Goal: Information Seeking & Learning: Learn about a topic

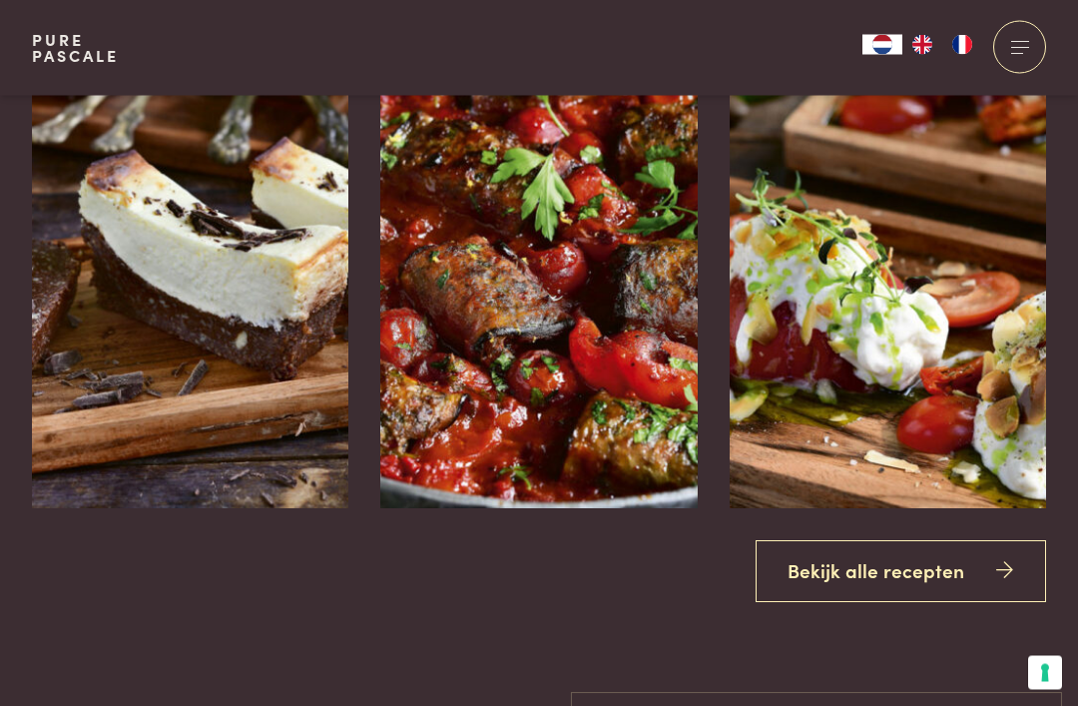
scroll to position [2230, 0]
click at [902, 603] on link "Bekijk alle recepten" at bounding box center [901, 571] width 291 height 63
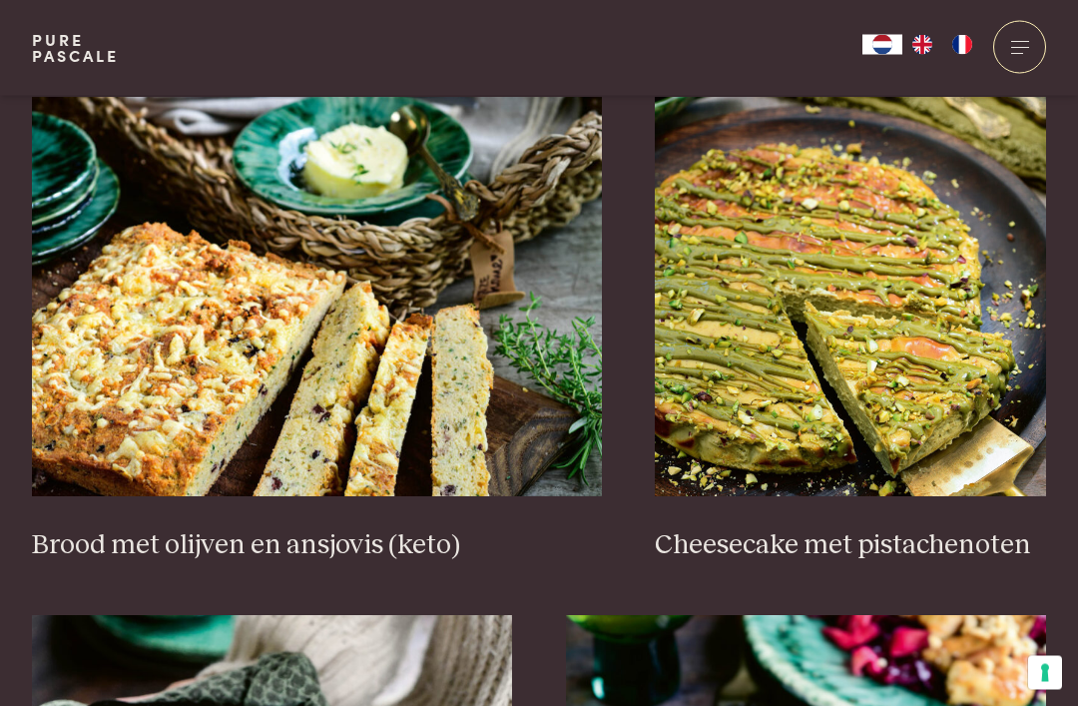
scroll to position [1884, 0]
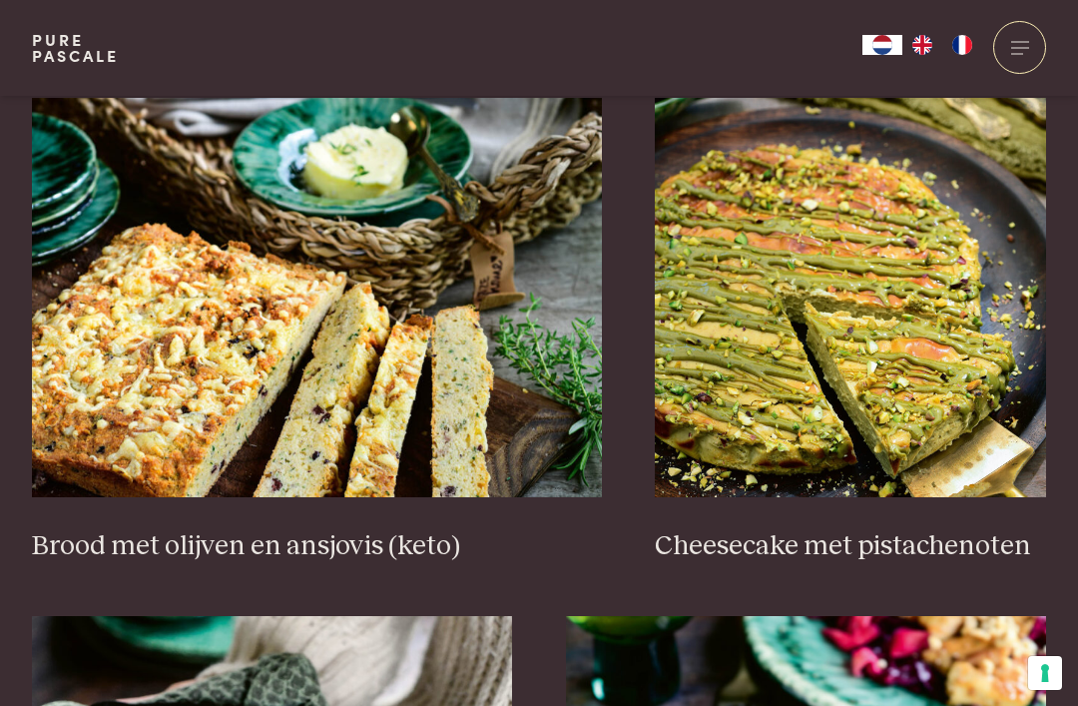
click at [915, 344] on img at bounding box center [850, 297] width 391 height 399
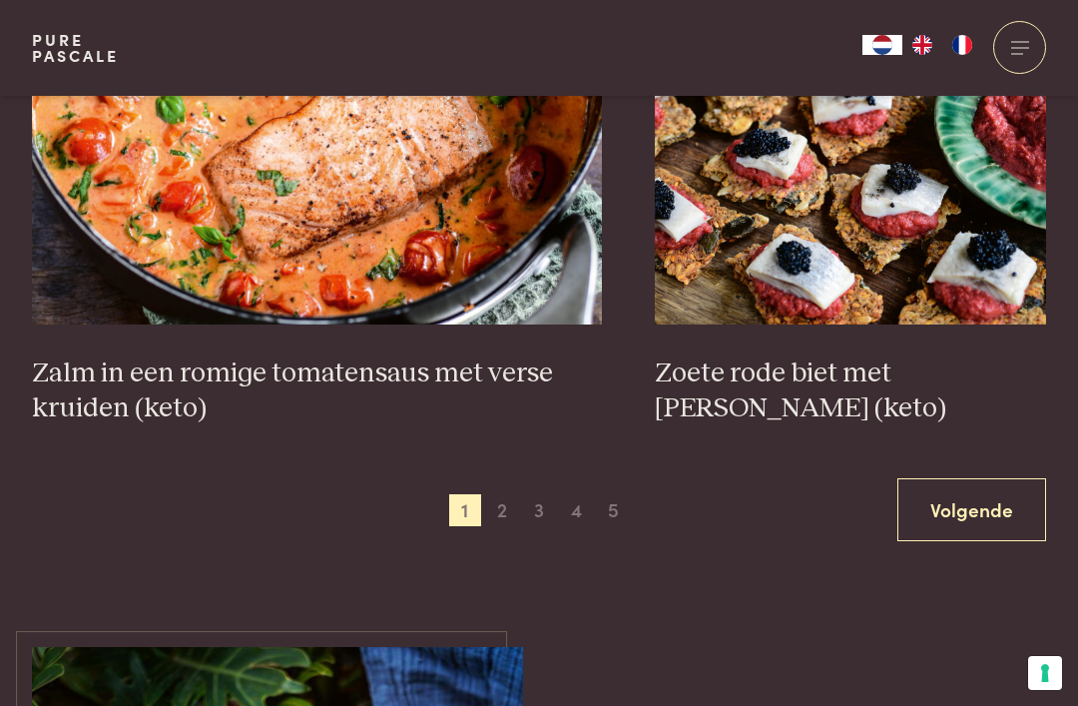
click at [984, 478] on link "Volgende" at bounding box center [971, 509] width 149 height 63
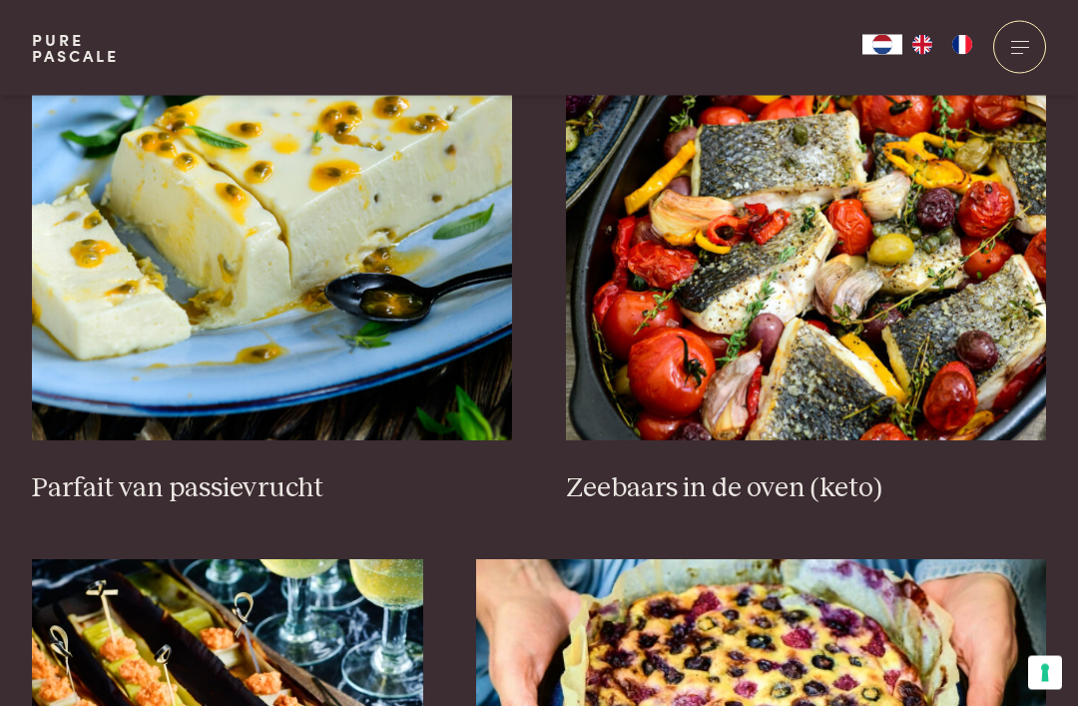
scroll to position [826, 0]
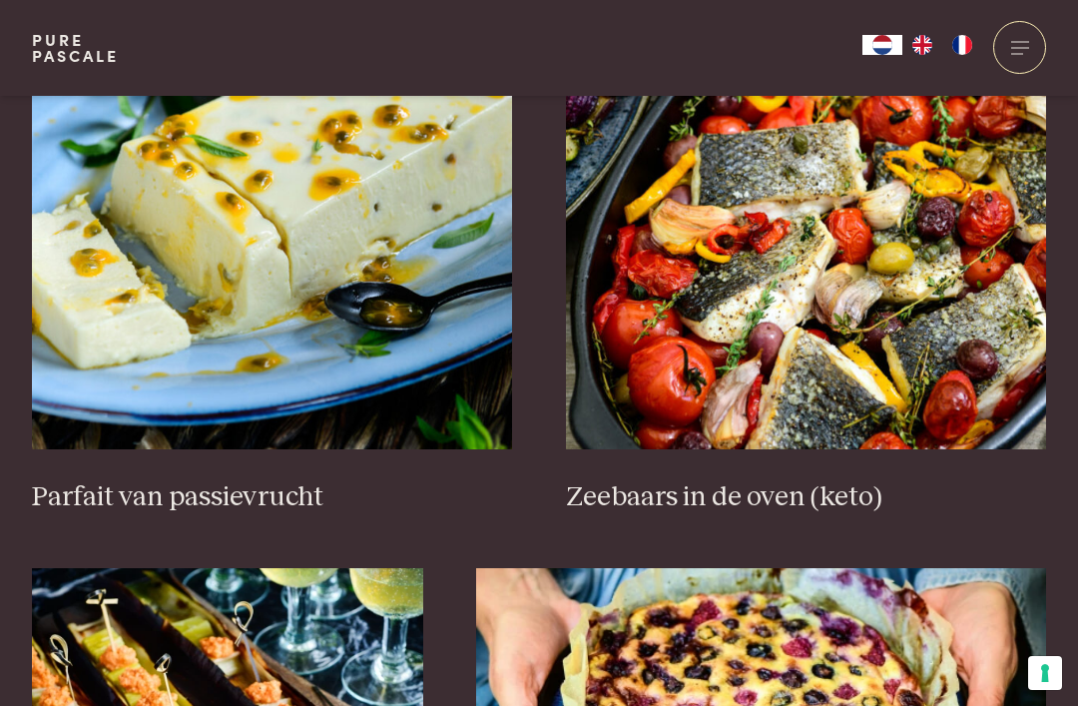
click at [228, 249] on img at bounding box center [272, 249] width 481 height 399
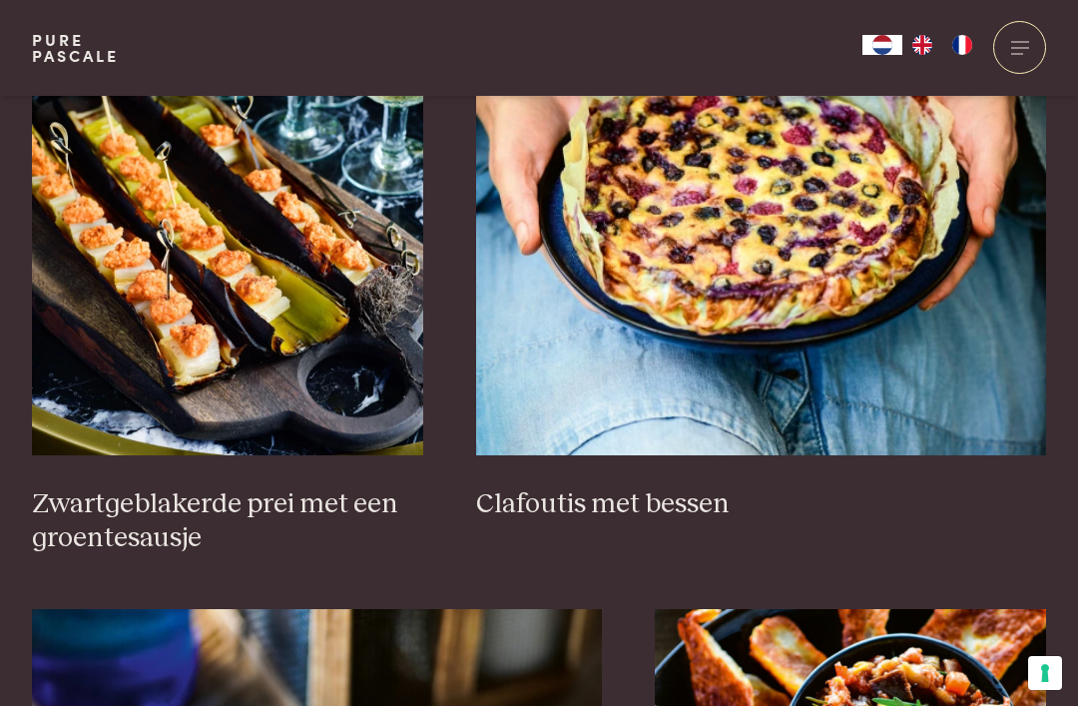
scroll to position [1328, 0]
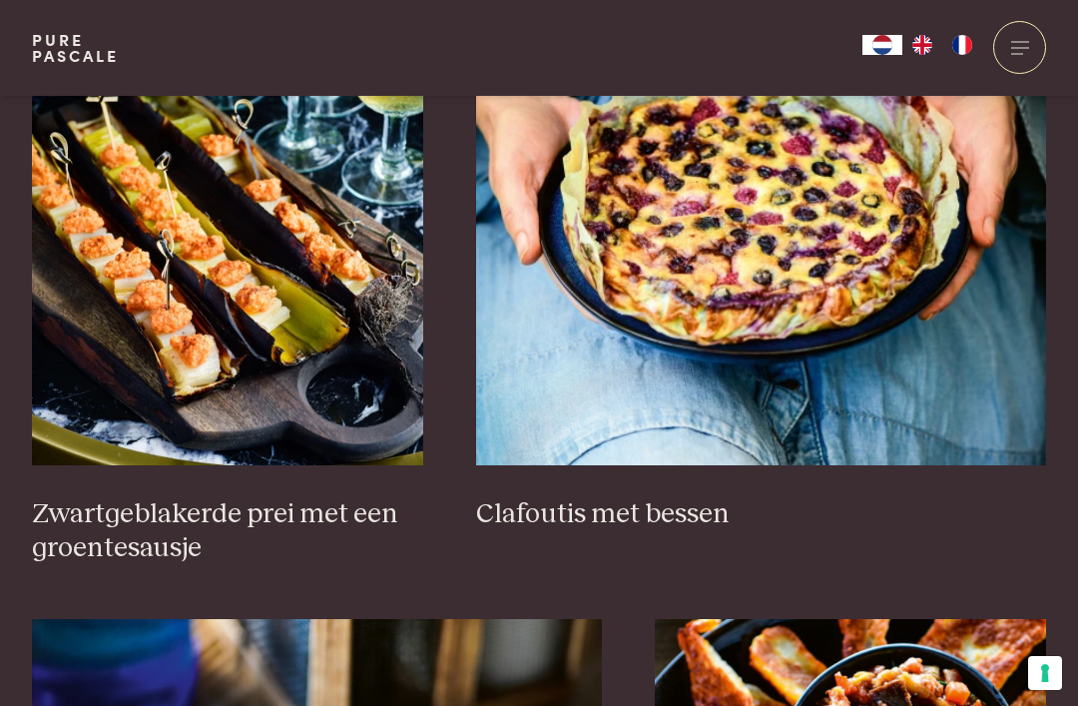
click at [874, 256] on img at bounding box center [761, 265] width 570 height 399
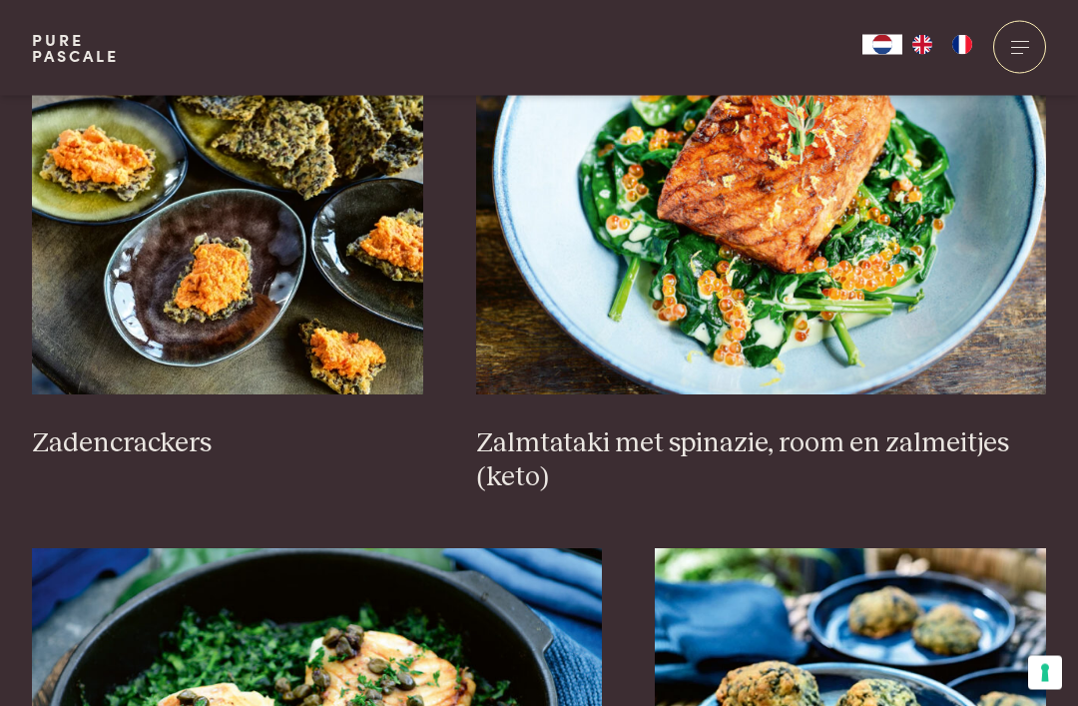
scroll to position [3024, 0]
click at [225, 263] on img at bounding box center [227, 194] width 391 height 399
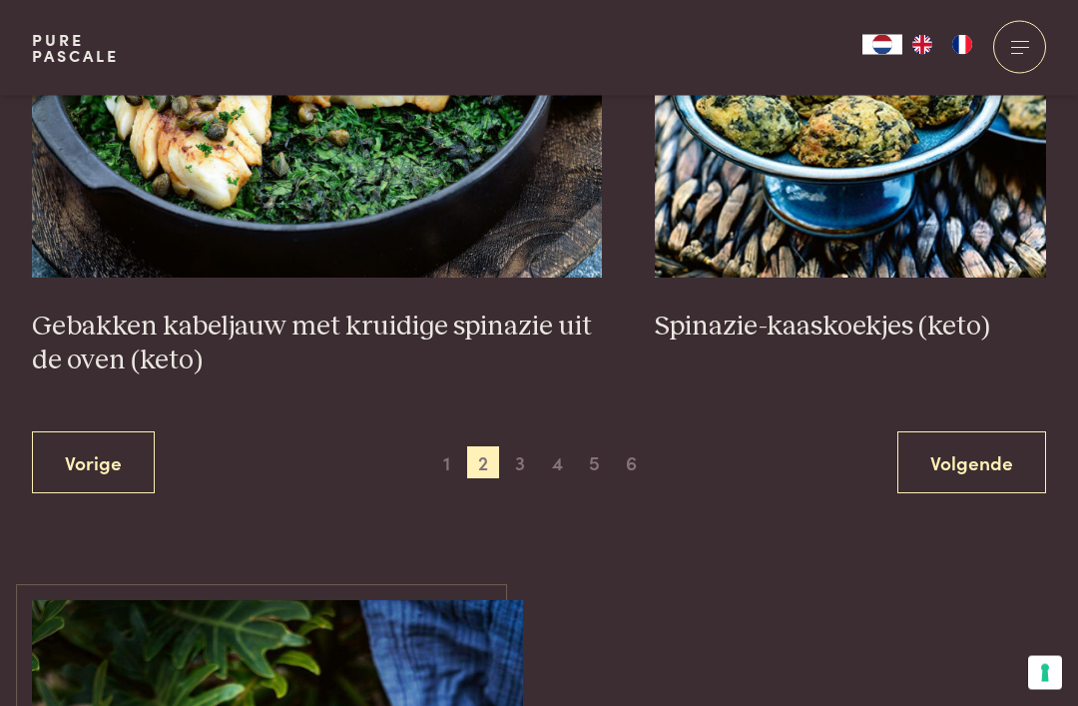
scroll to position [3693, 0]
click at [985, 454] on link "Volgende" at bounding box center [971, 462] width 149 height 63
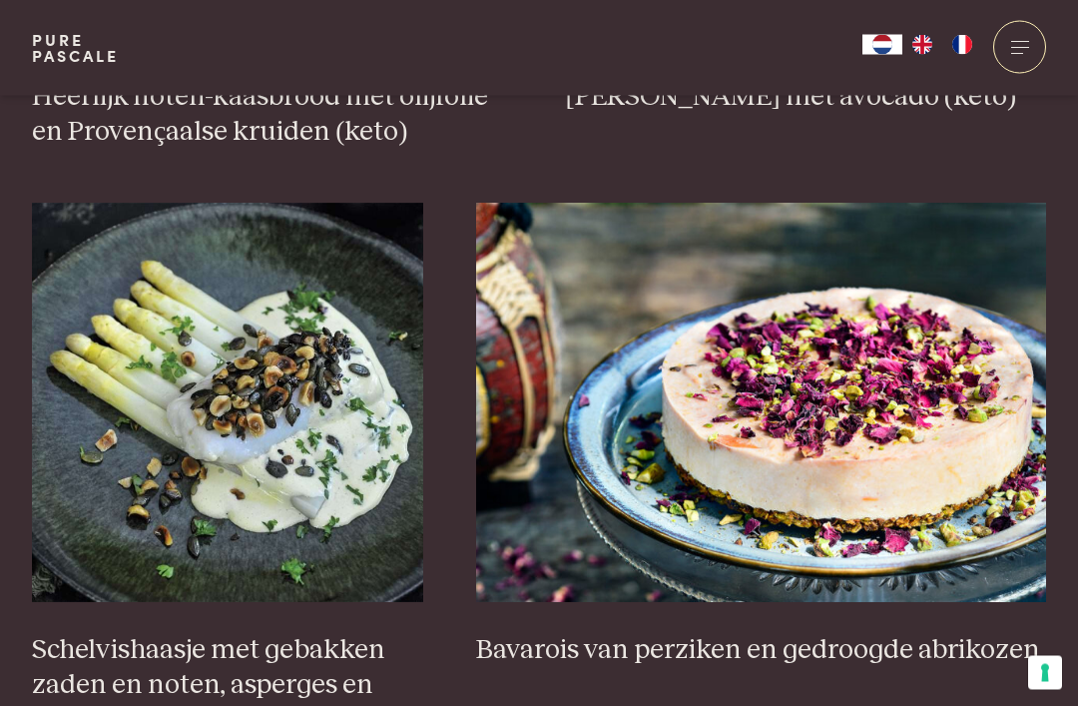
scroll to position [1226, 0]
click at [901, 466] on img at bounding box center [761, 402] width 570 height 399
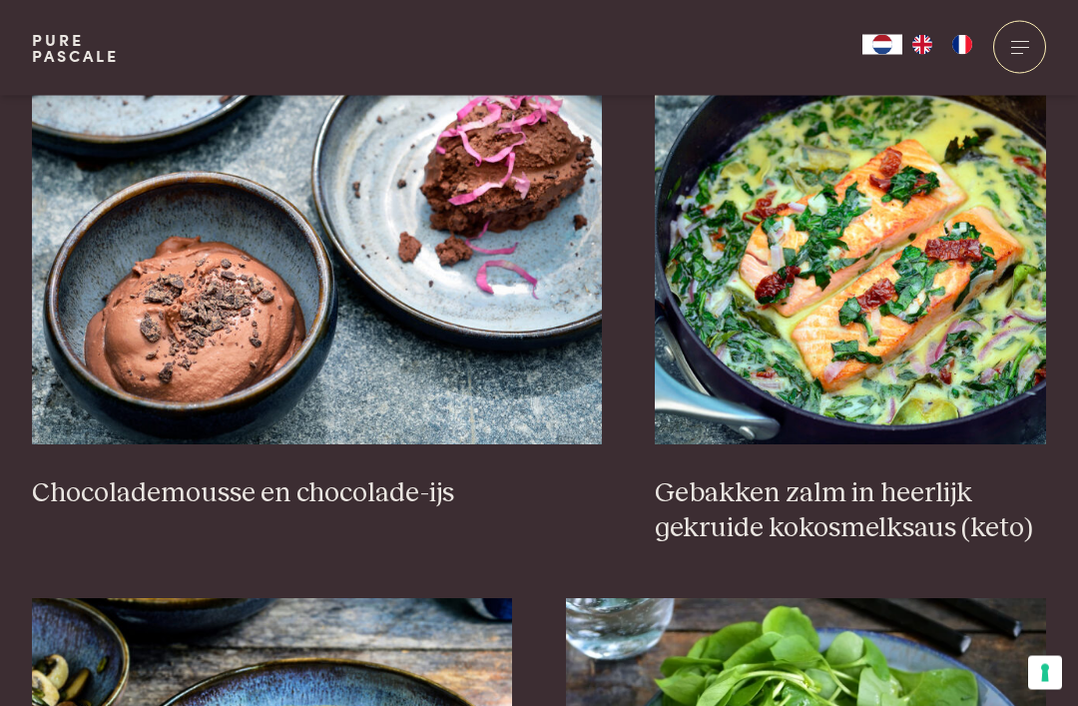
scroll to position [1972, 0]
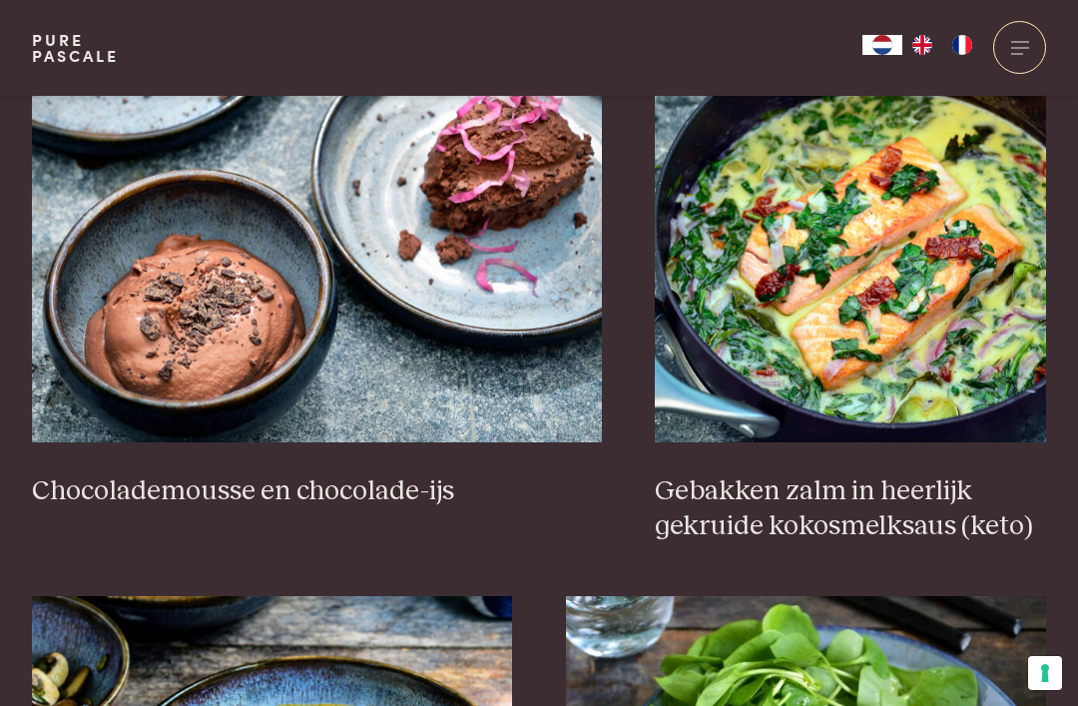
click at [141, 494] on h3 "Chocolademousse en chocolade-ijs" at bounding box center [317, 491] width 570 height 35
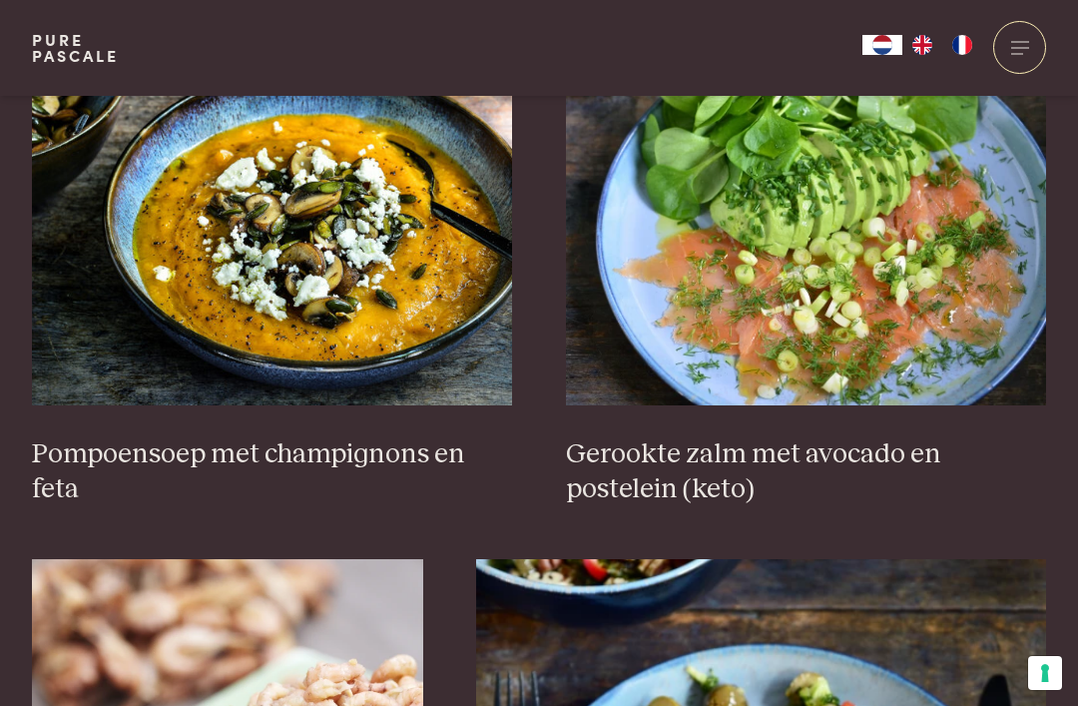
scroll to position [2555, 0]
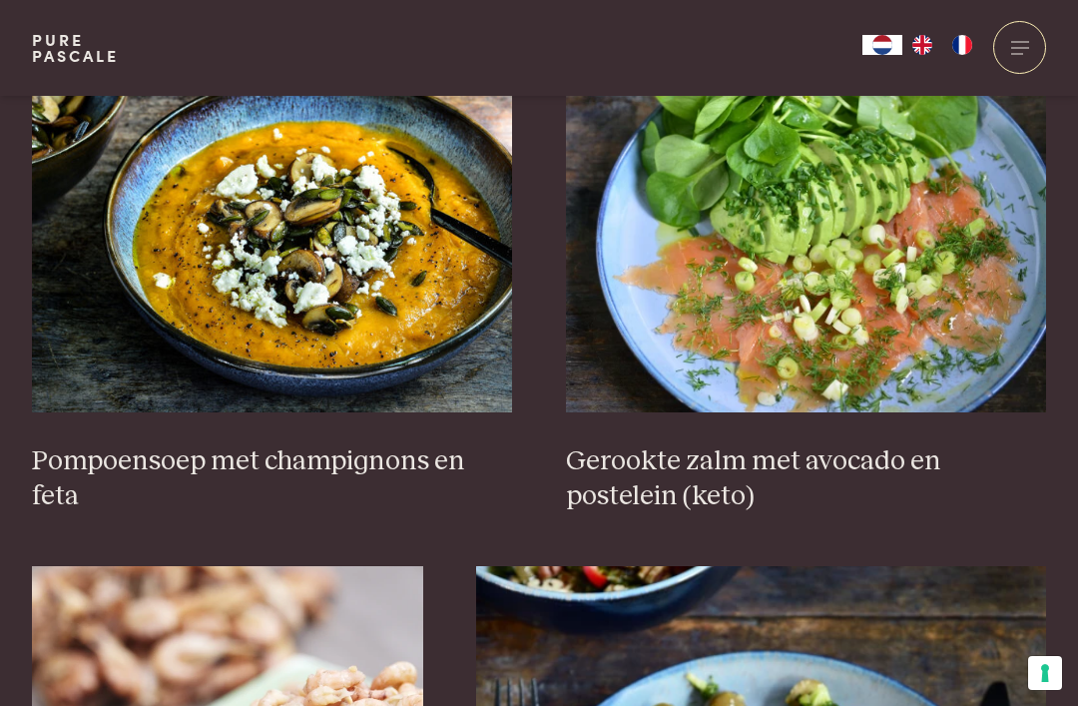
click at [291, 238] on img at bounding box center [272, 212] width 481 height 399
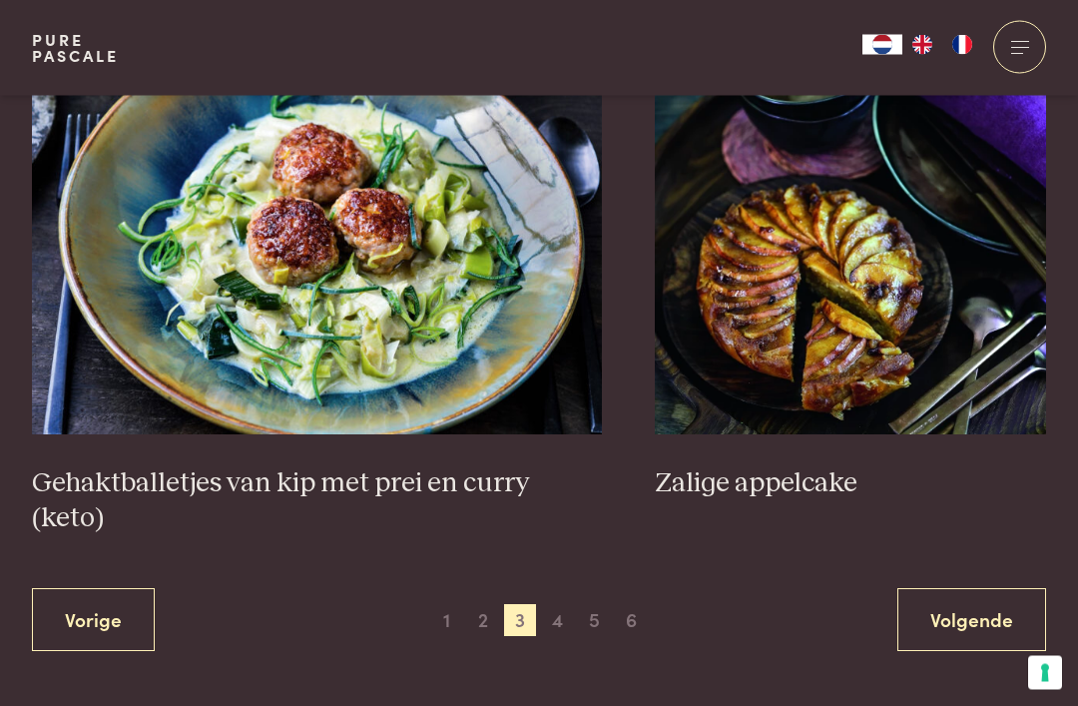
scroll to position [3694, 0]
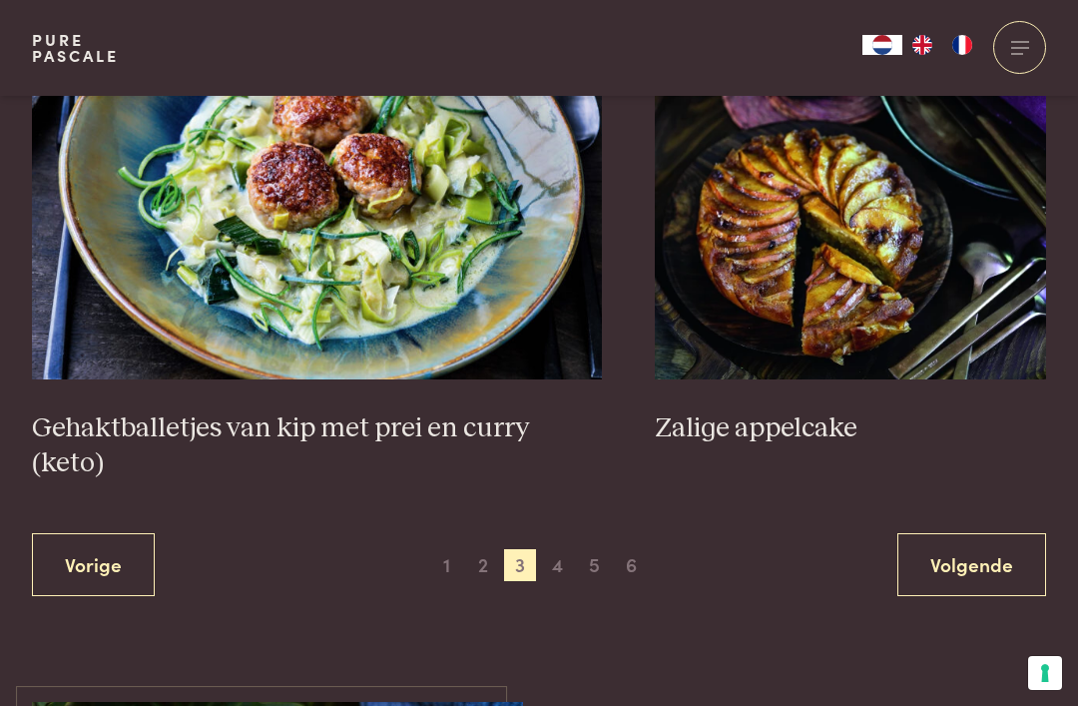
click at [850, 275] on img at bounding box center [850, 179] width 391 height 399
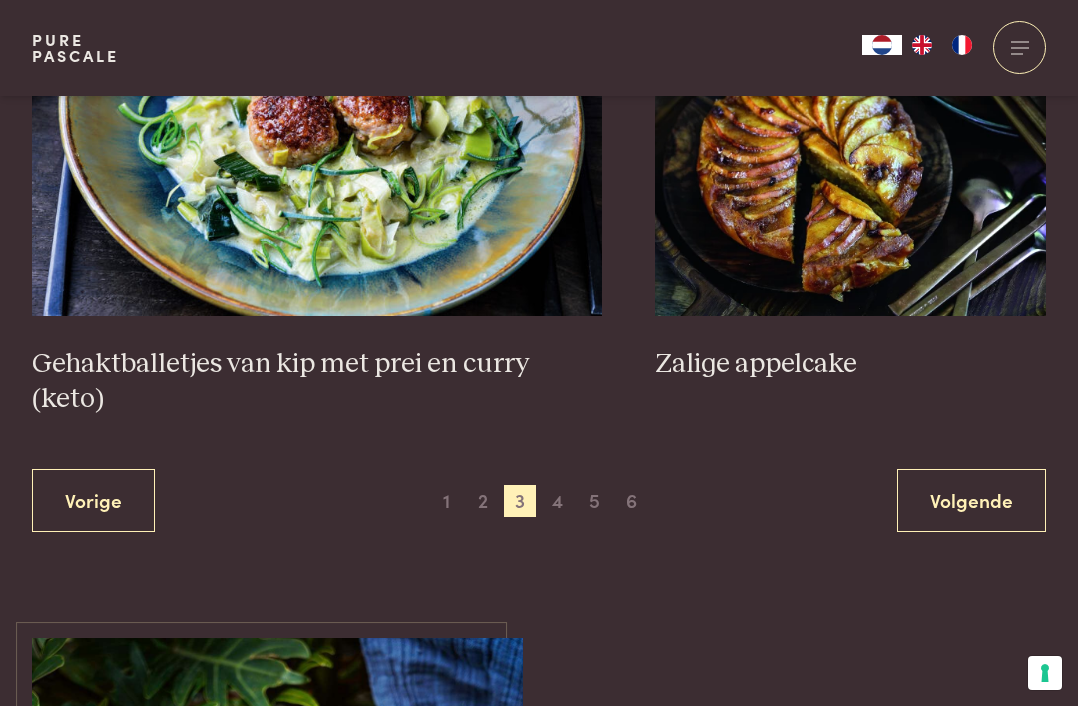
click at [983, 469] on link "Volgende" at bounding box center [971, 500] width 149 height 63
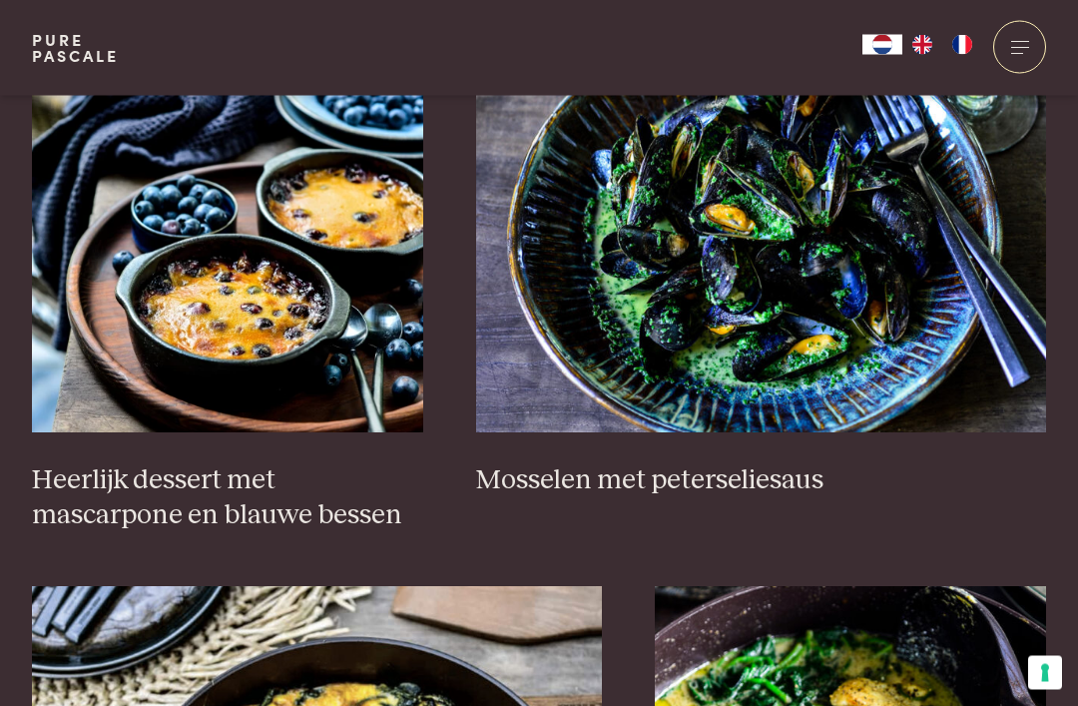
scroll to position [1395, 0]
click at [251, 490] on h3 "Heerlijk dessert met mascarpone en blauwe bessen" at bounding box center [227, 497] width 391 height 69
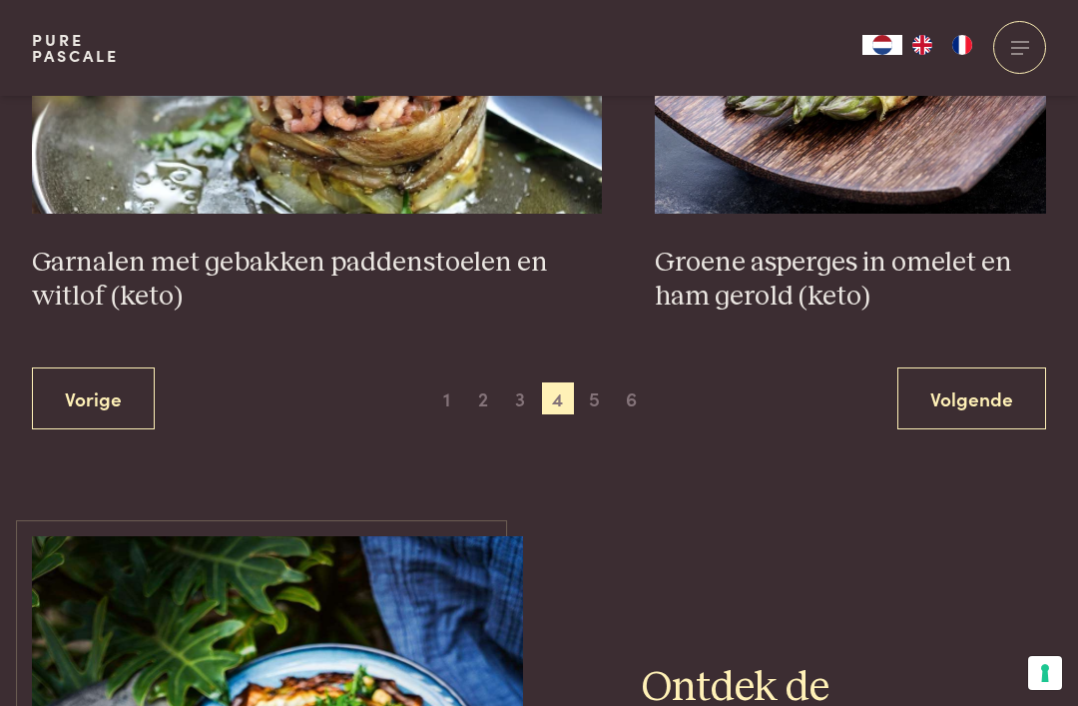
scroll to position [3762, 0]
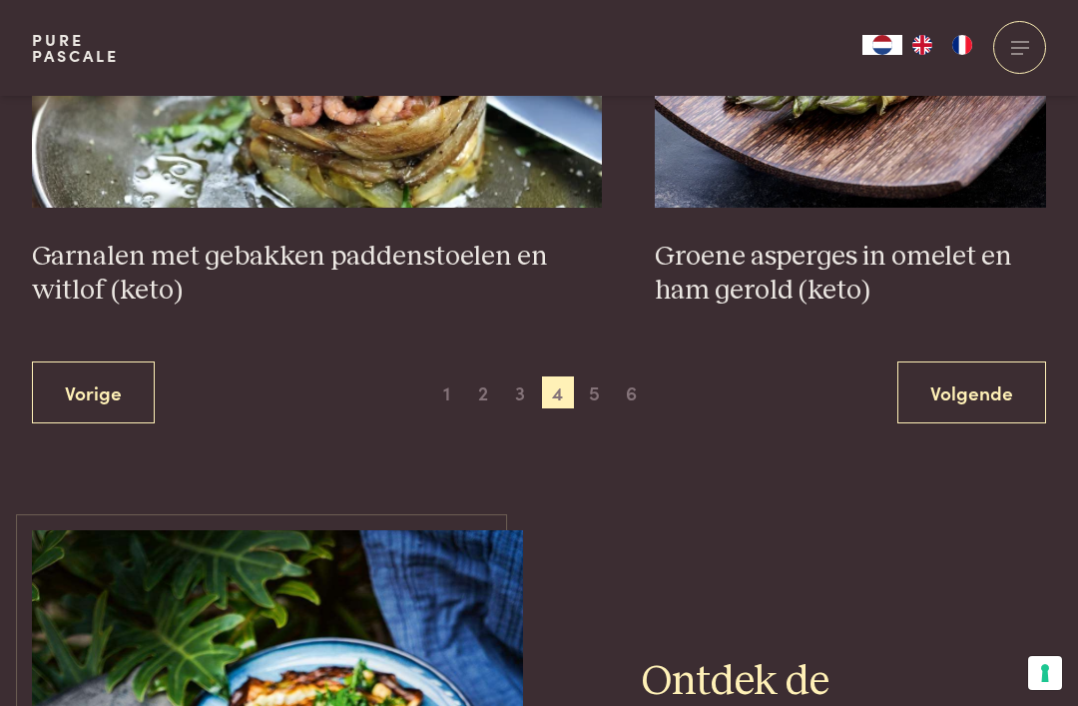
click at [1004, 378] on link "Volgende" at bounding box center [971, 392] width 149 height 63
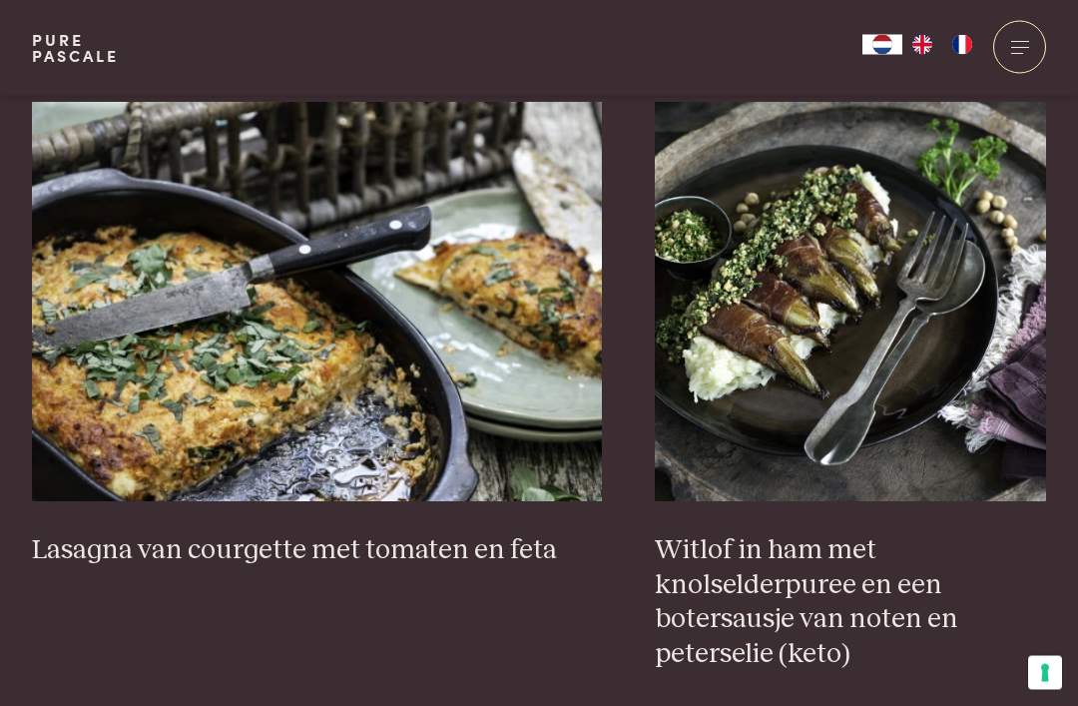
scroll to position [1845, 0]
click at [884, 303] on img at bounding box center [850, 301] width 391 height 399
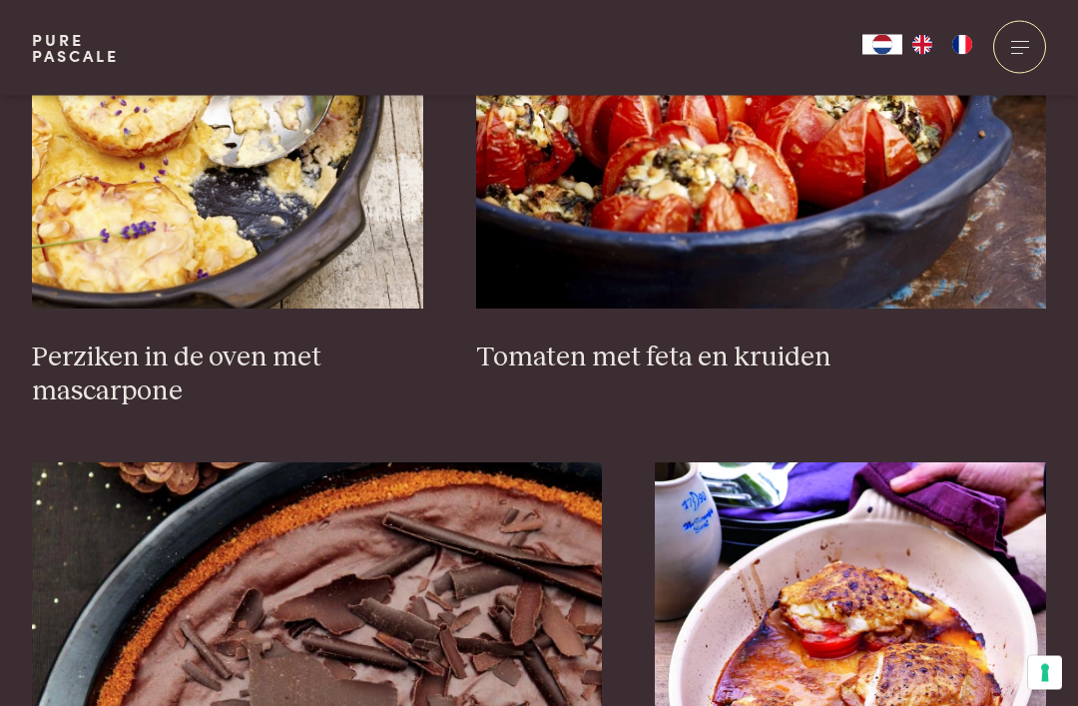
scroll to position [3178, 0]
click at [132, 198] on img at bounding box center [227, 108] width 391 height 399
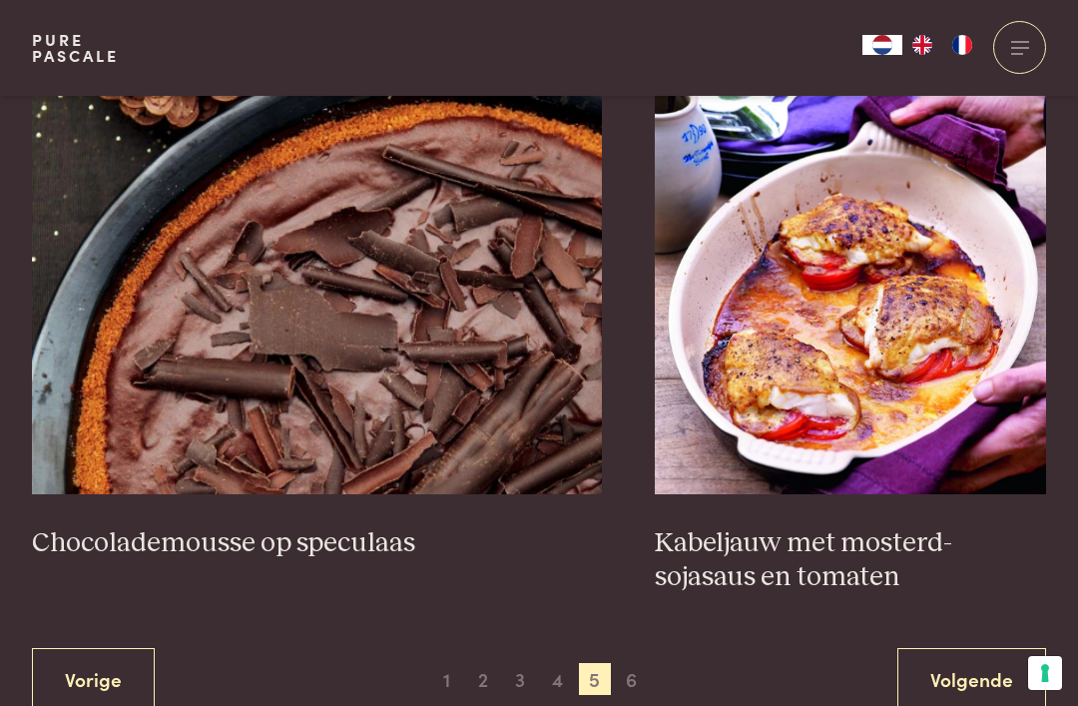
scroll to position [3547, 0]
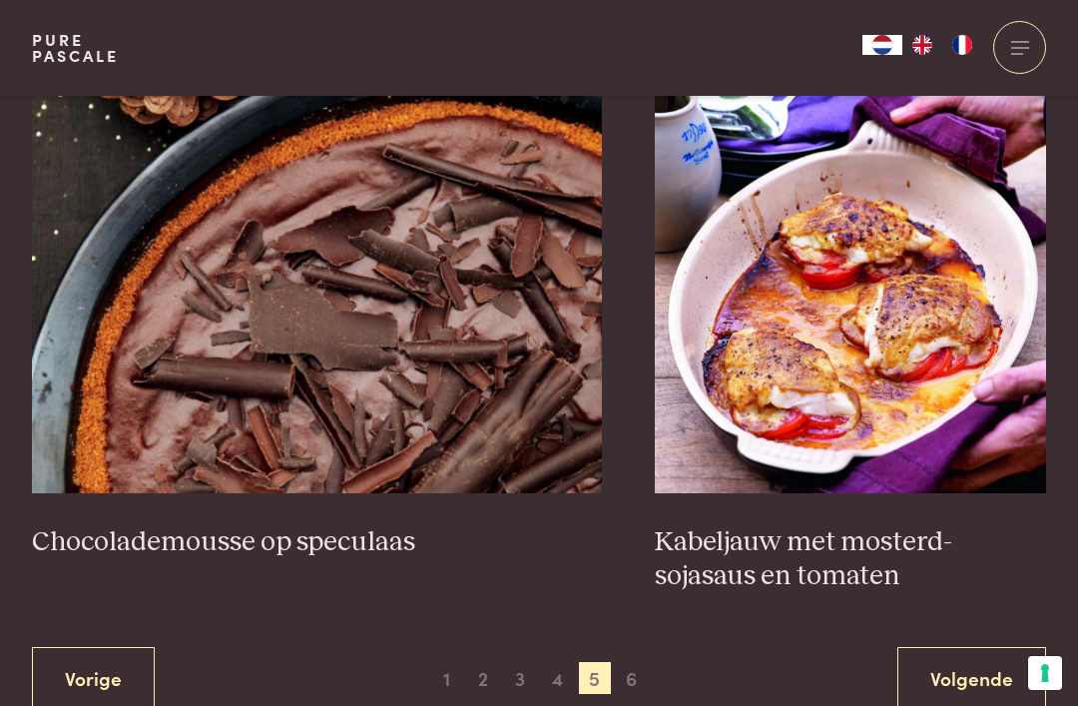
click at [441, 331] on img at bounding box center [317, 293] width 570 height 399
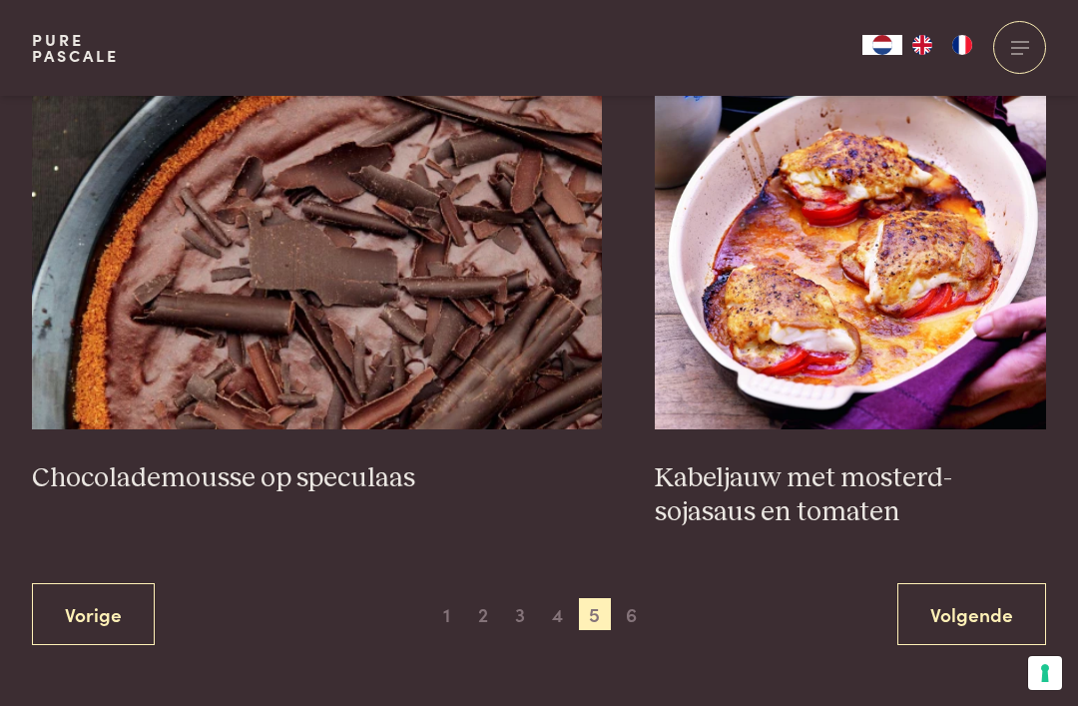
click at [973, 601] on link "Volgende" at bounding box center [971, 614] width 149 height 63
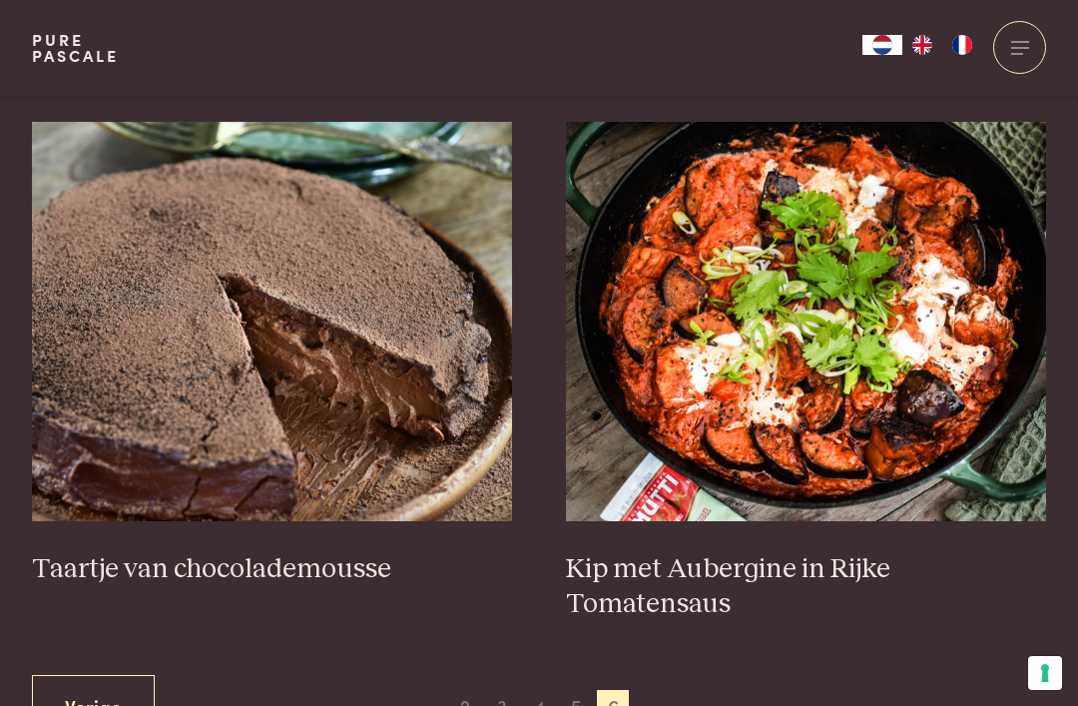
scroll to position [775, 0]
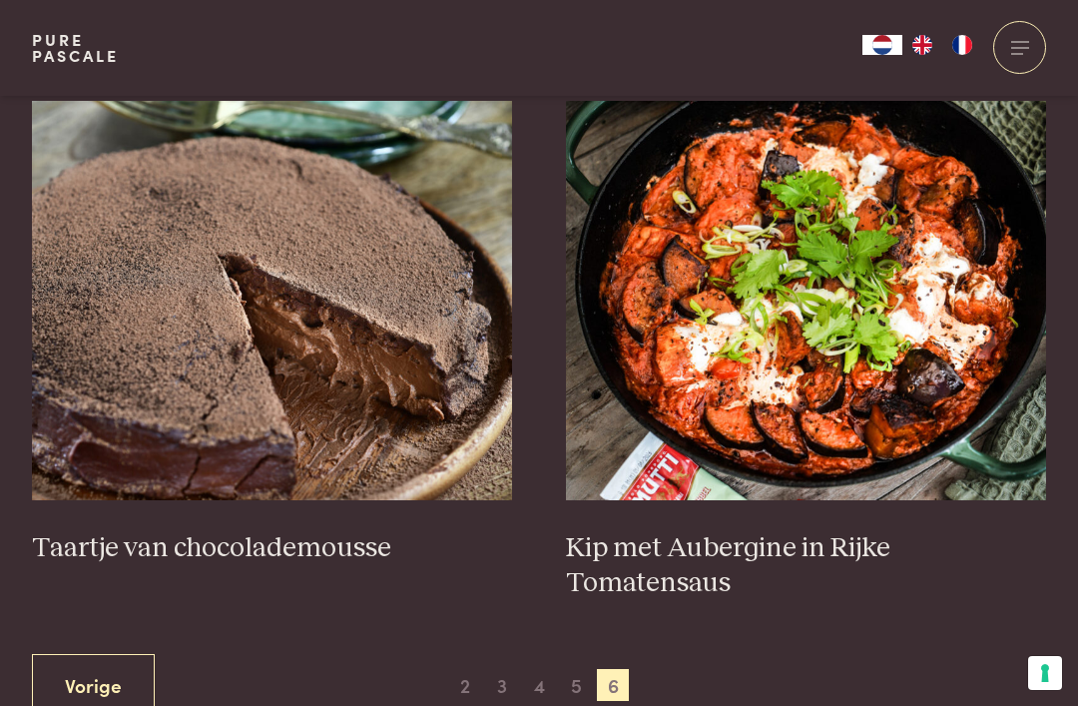
click at [214, 348] on img at bounding box center [272, 300] width 481 height 399
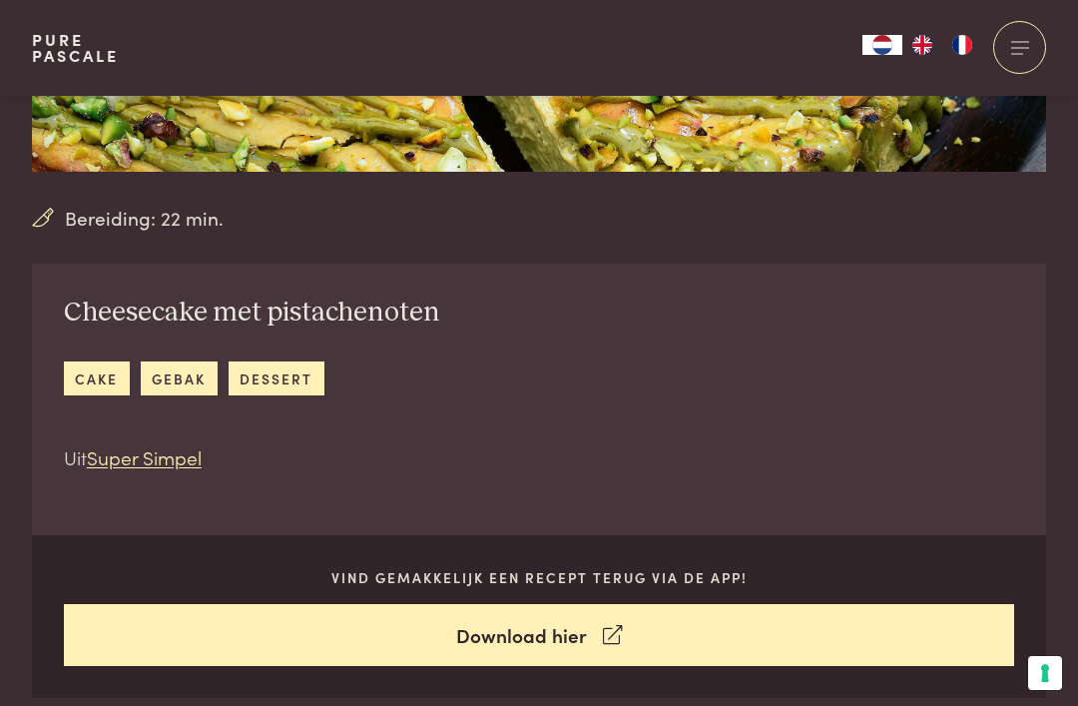
scroll to position [516, 0]
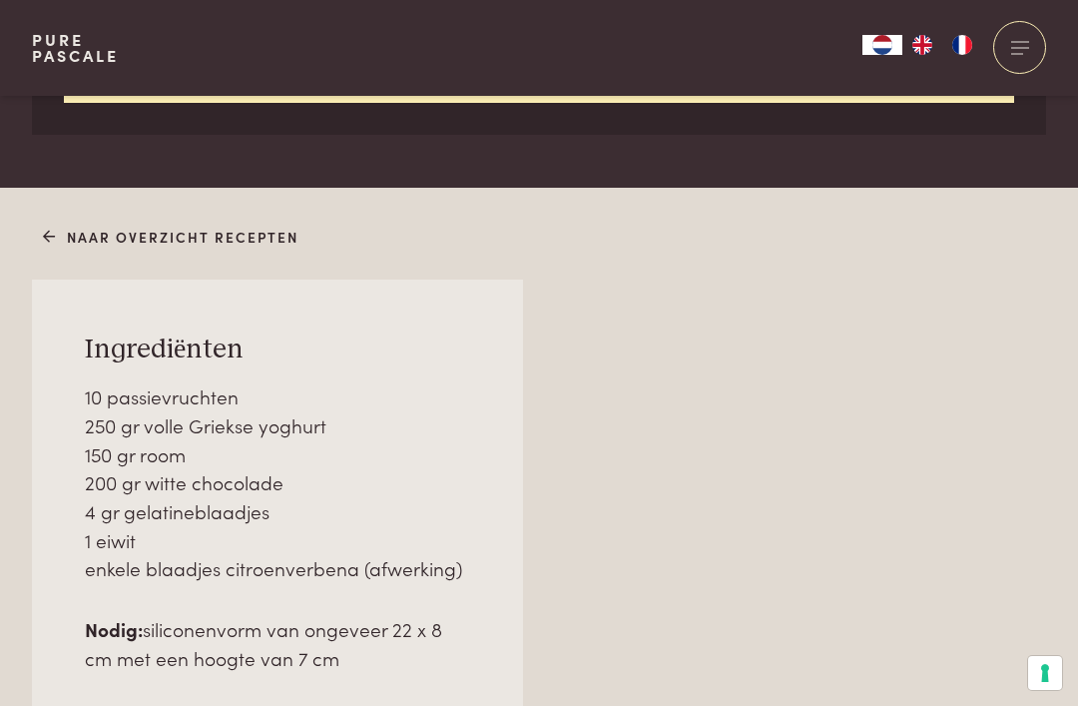
scroll to position [1094, 0]
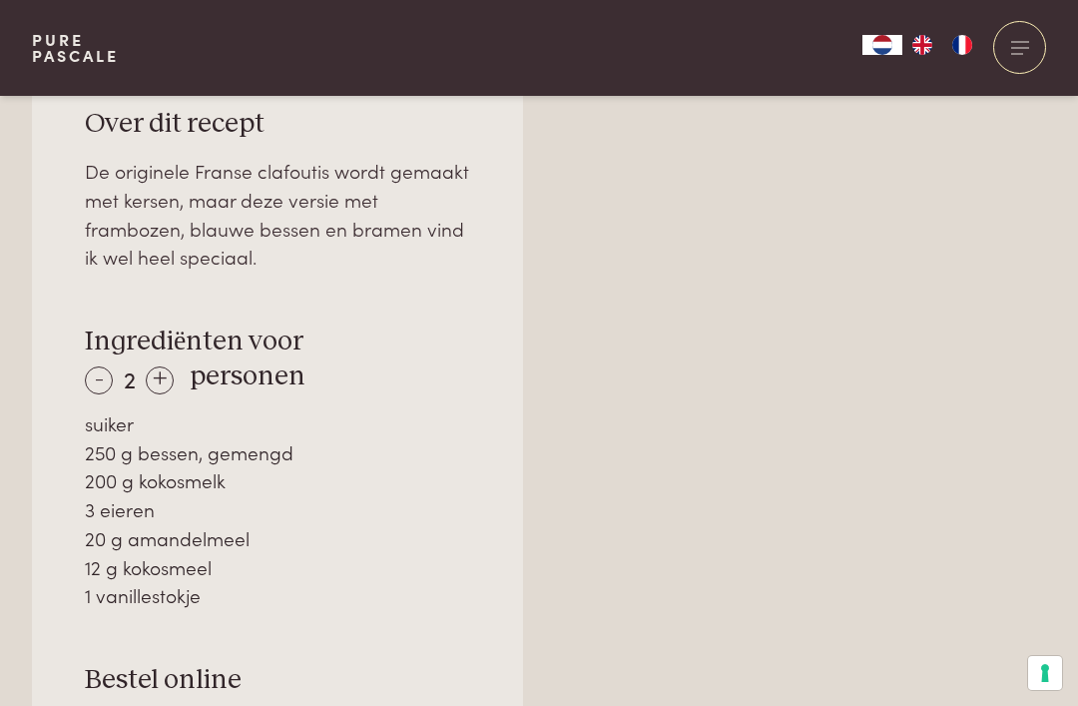
scroll to position [1339, 0]
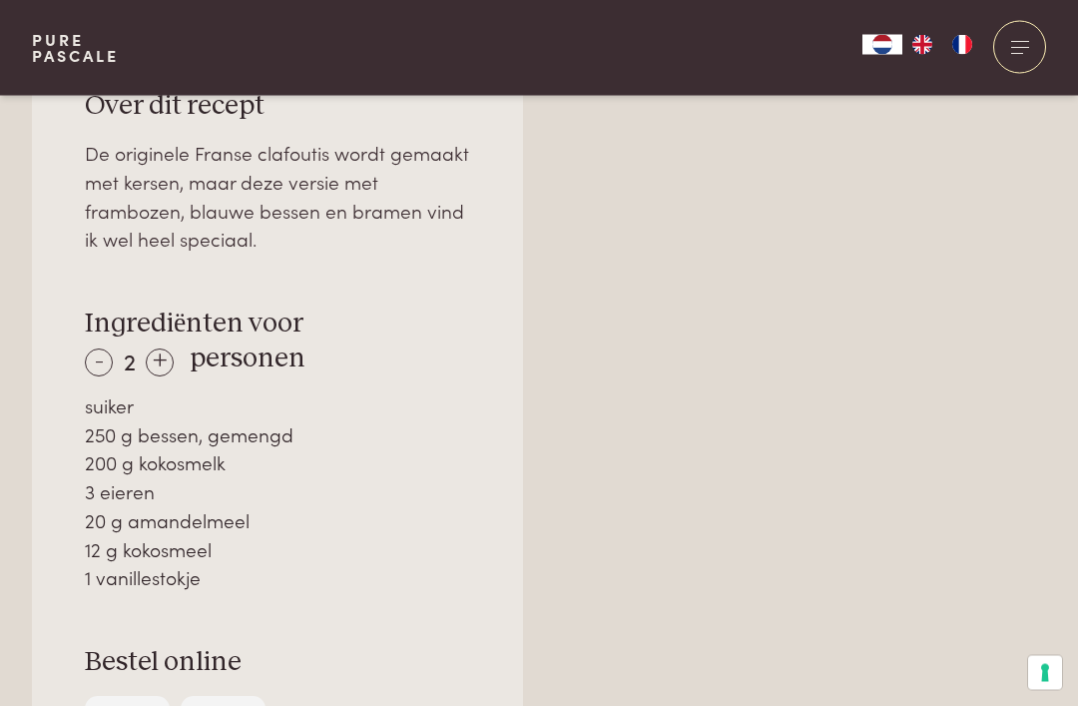
click at [168, 364] on div "+" at bounding box center [160, 363] width 28 height 28
click at [158, 361] on div "+" at bounding box center [160, 362] width 28 height 28
click at [85, 349] on div "-" at bounding box center [99, 362] width 28 height 28
click at [91, 350] on div "-" at bounding box center [99, 362] width 28 height 28
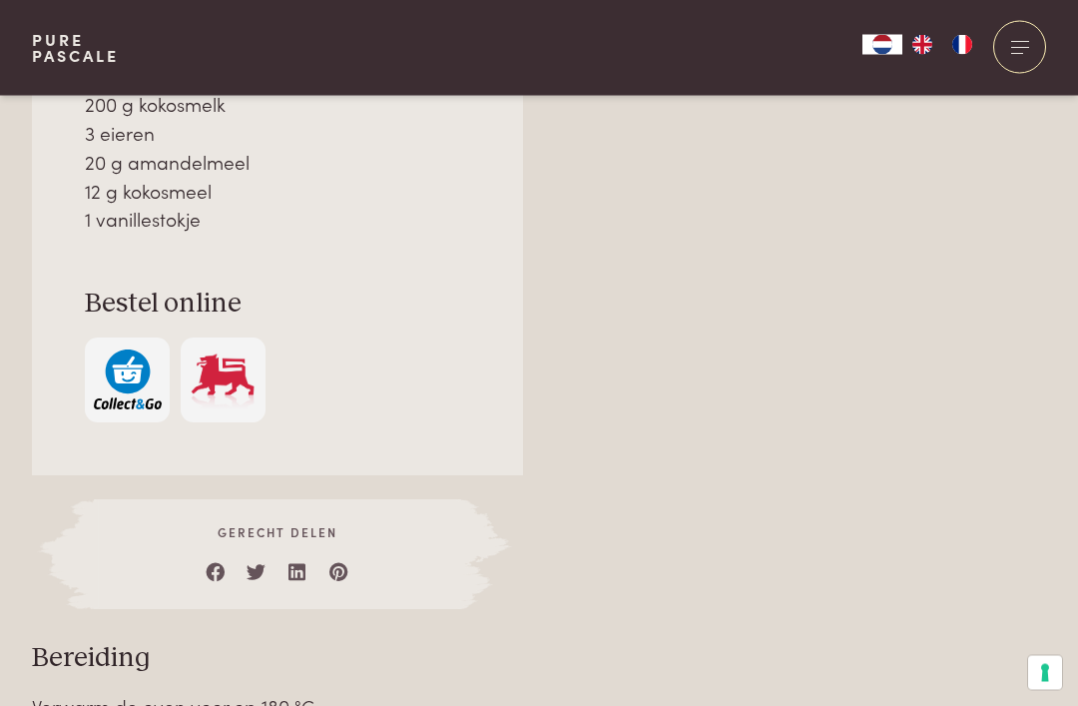
scroll to position [1694, 0]
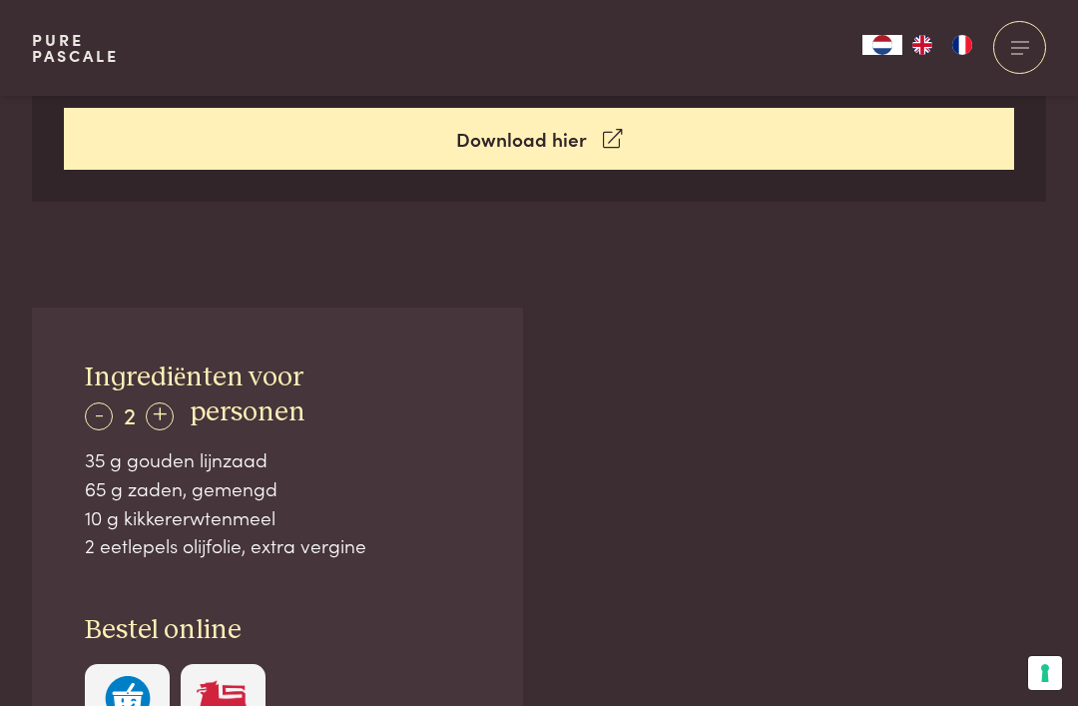
scroll to position [1026, 0]
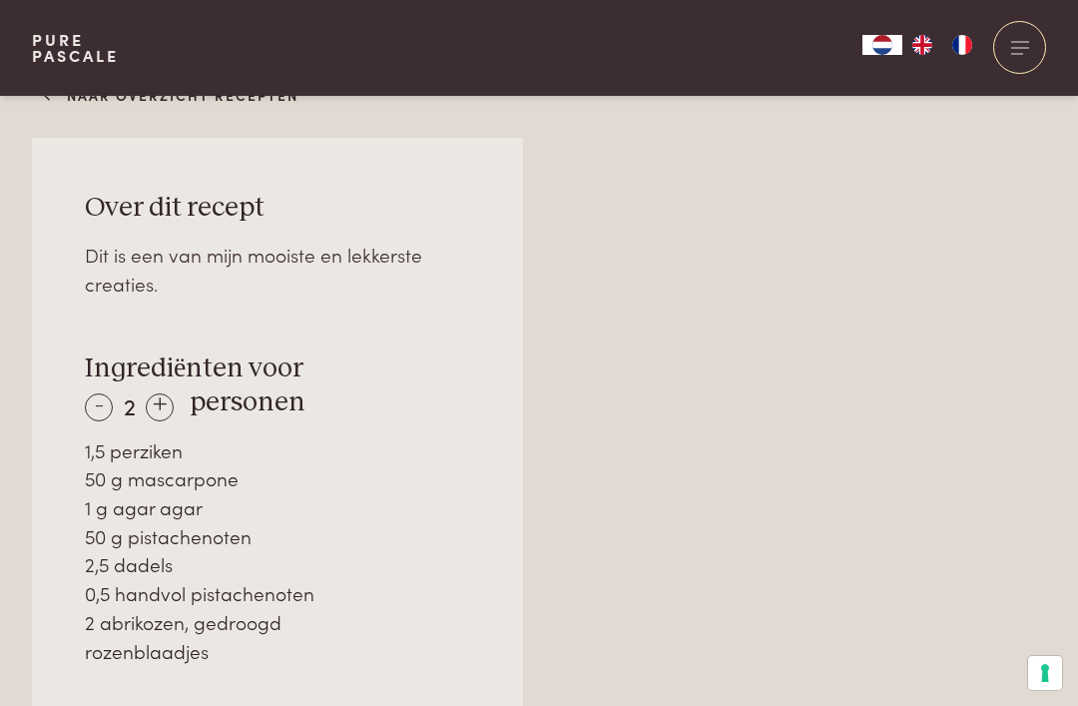
scroll to position [1245, 0]
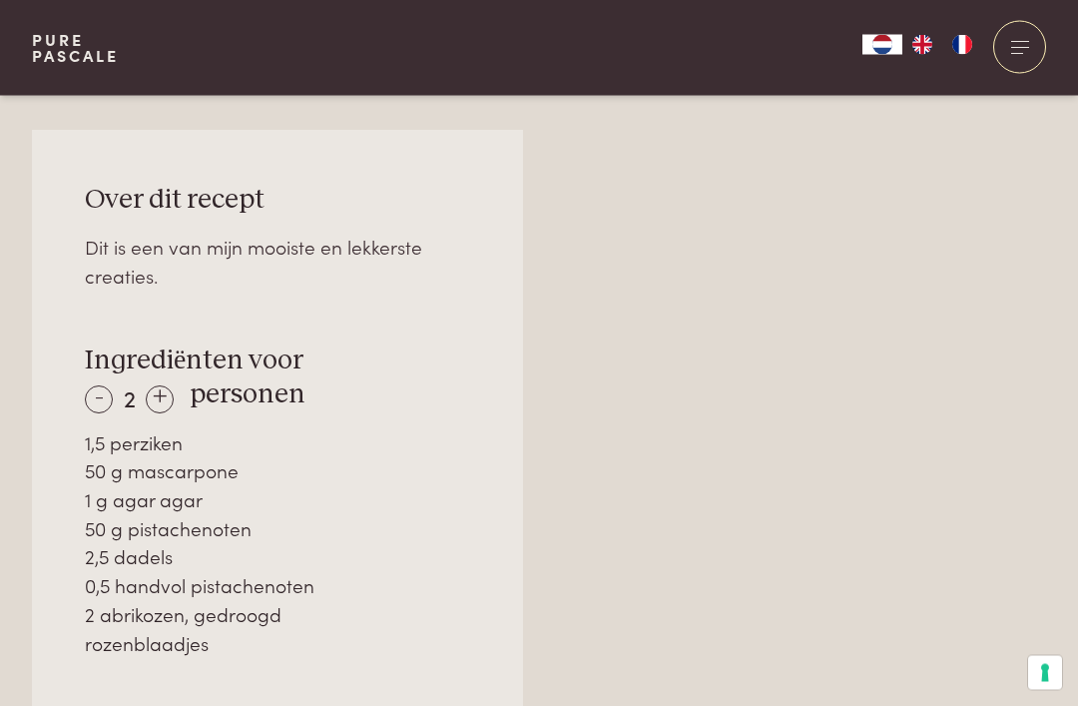
click at [166, 404] on div "+" at bounding box center [160, 400] width 28 height 28
click at [167, 401] on div "+" at bounding box center [160, 399] width 28 height 28
click at [170, 399] on div "+" at bounding box center [161, 399] width 28 height 28
click at [167, 396] on div "+" at bounding box center [161, 399] width 28 height 28
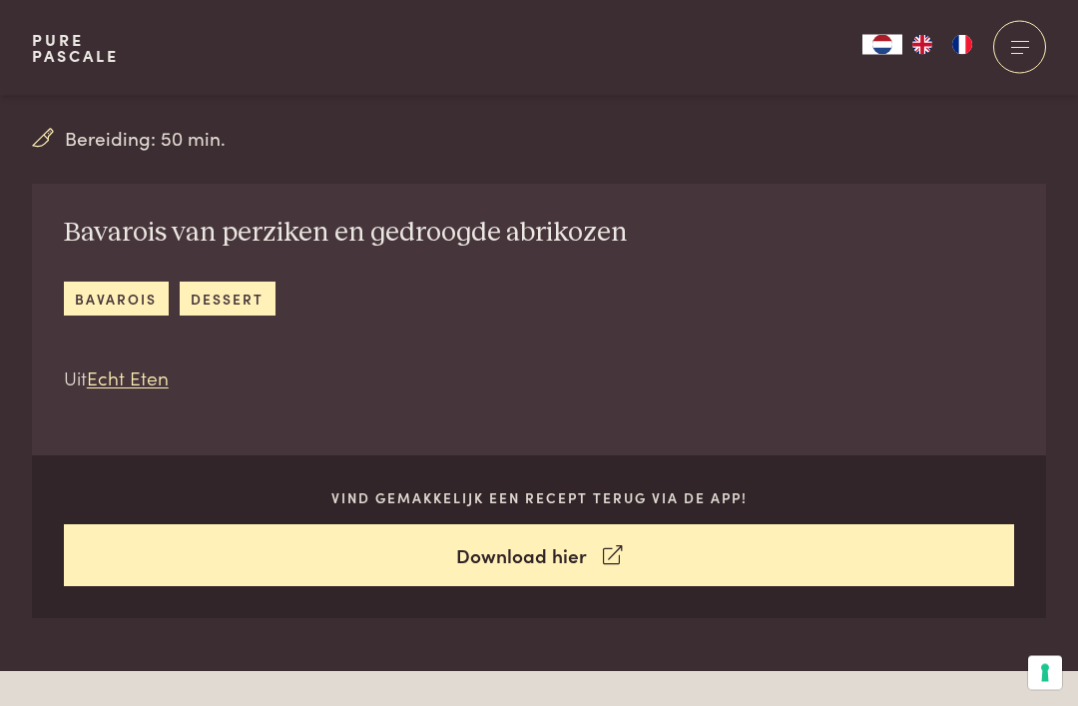
scroll to position [596, 0]
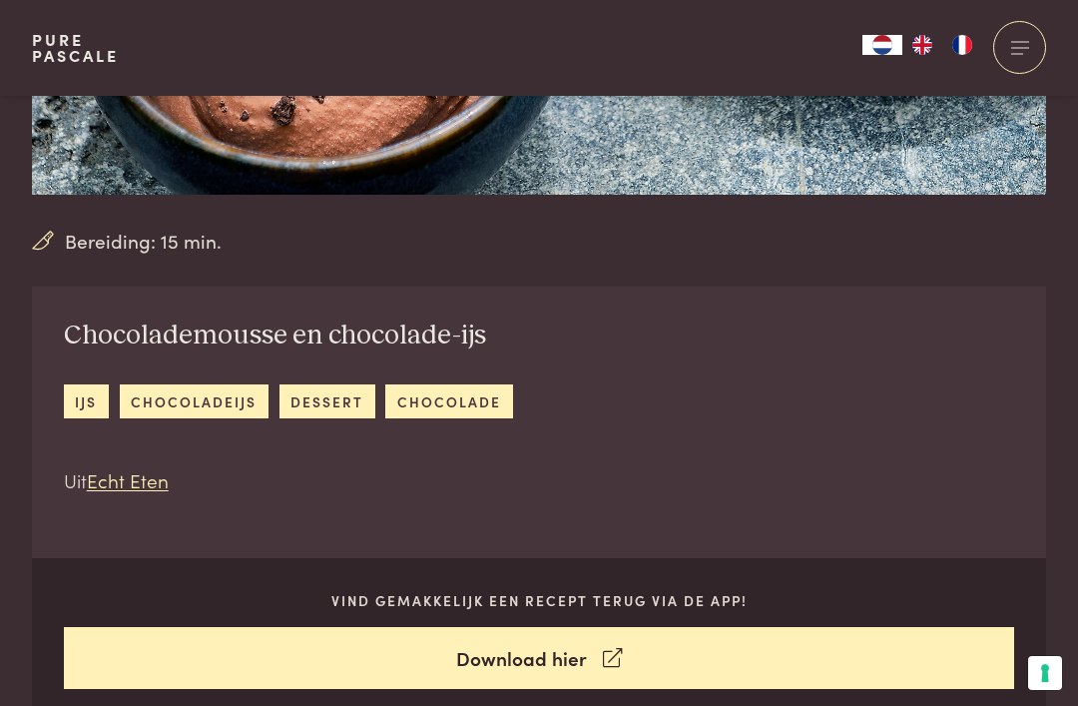
scroll to position [490, 0]
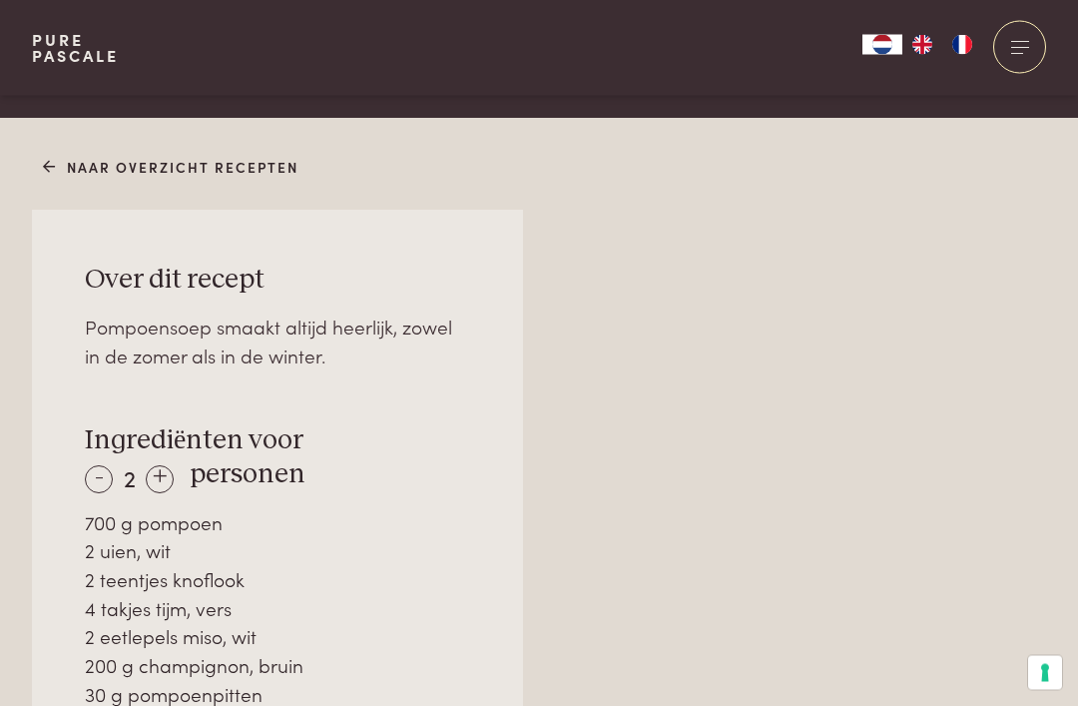
scroll to position [1160, 0]
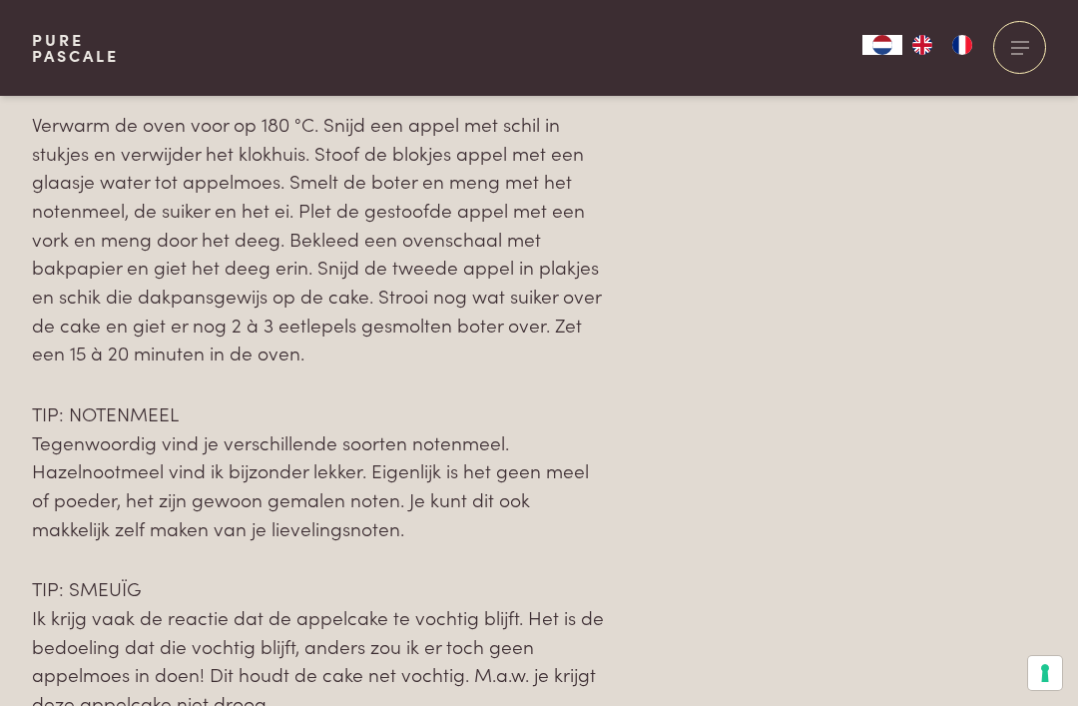
scroll to position [2162, 0]
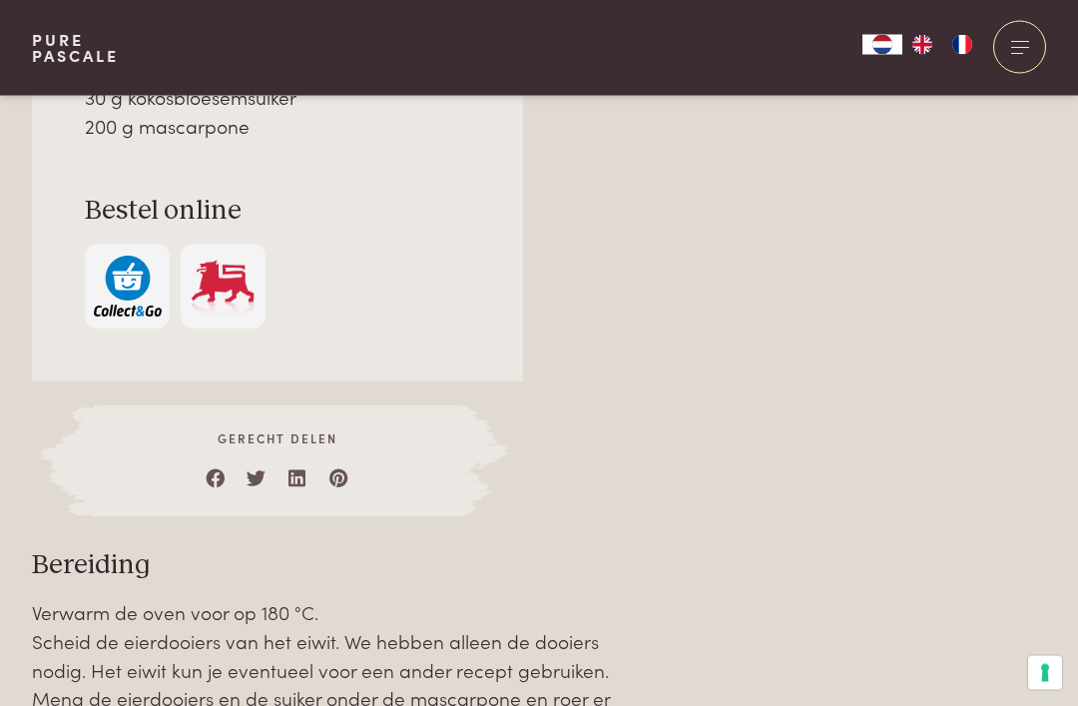
scroll to position [1628, 0]
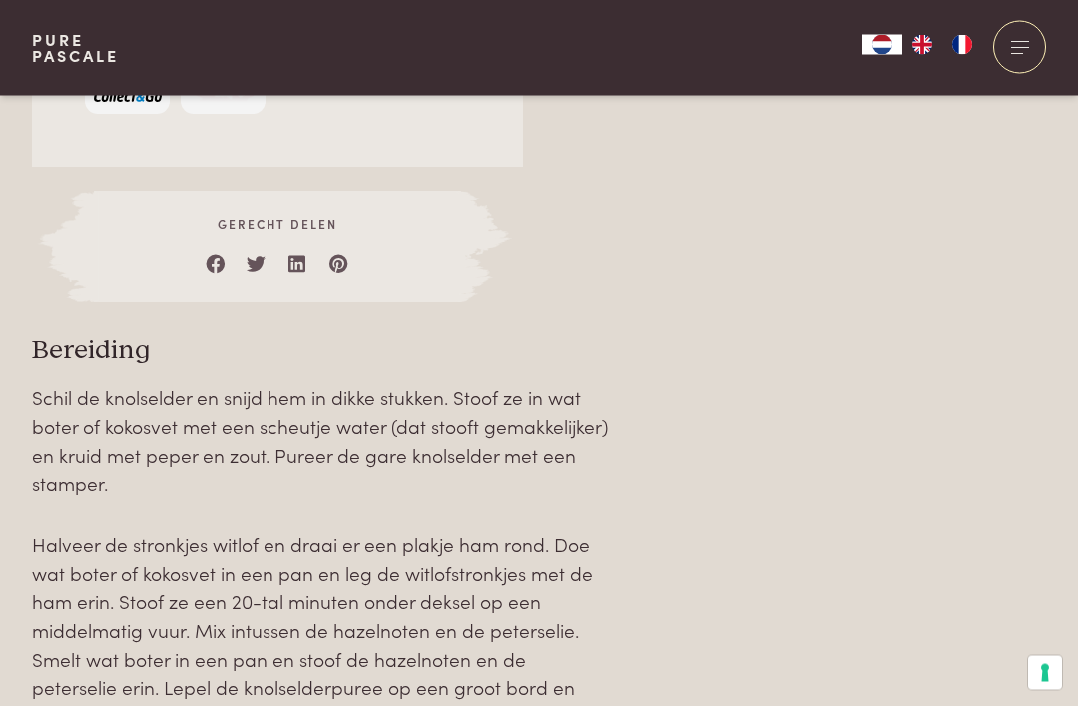
scroll to position [1923, 0]
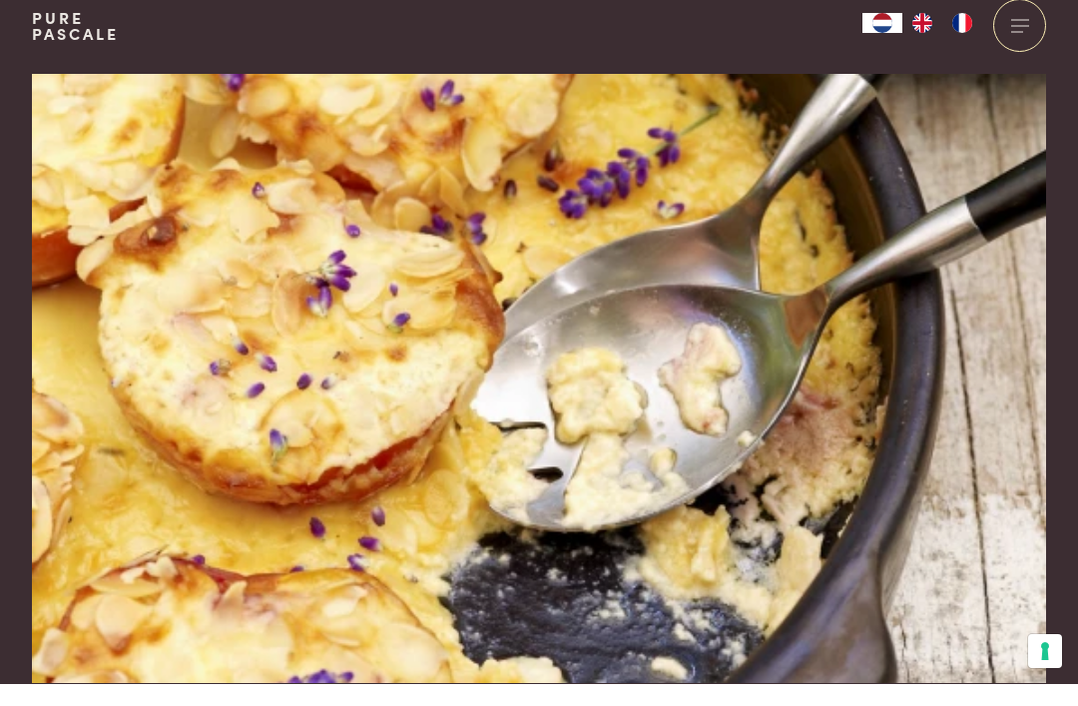
scroll to position [23, 0]
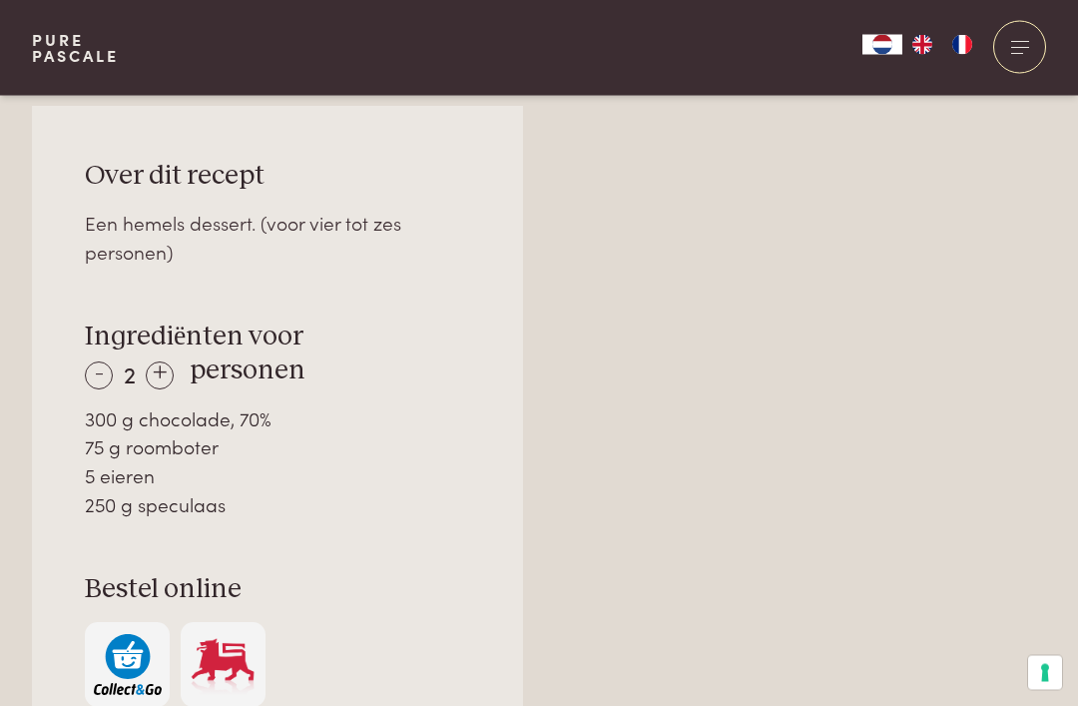
scroll to position [1282, 0]
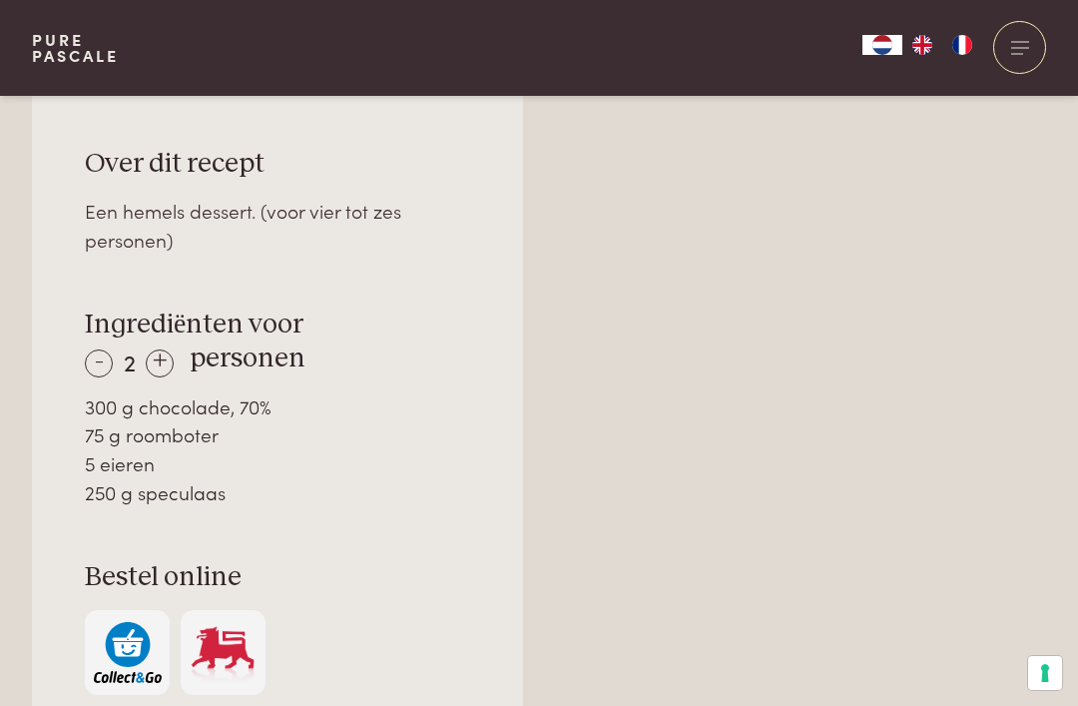
click at [172, 353] on div "+" at bounding box center [160, 363] width 28 height 28
click at [174, 352] on div "+" at bounding box center [160, 363] width 28 height 28
click at [172, 354] on div "+" at bounding box center [161, 363] width 28 height 28
click at [172, 359] on div "+" at bounding box center [161, 363] width 28 height 28
click at [108, 357] on div "-" at bounding box center [99, 363] width 28 height 28
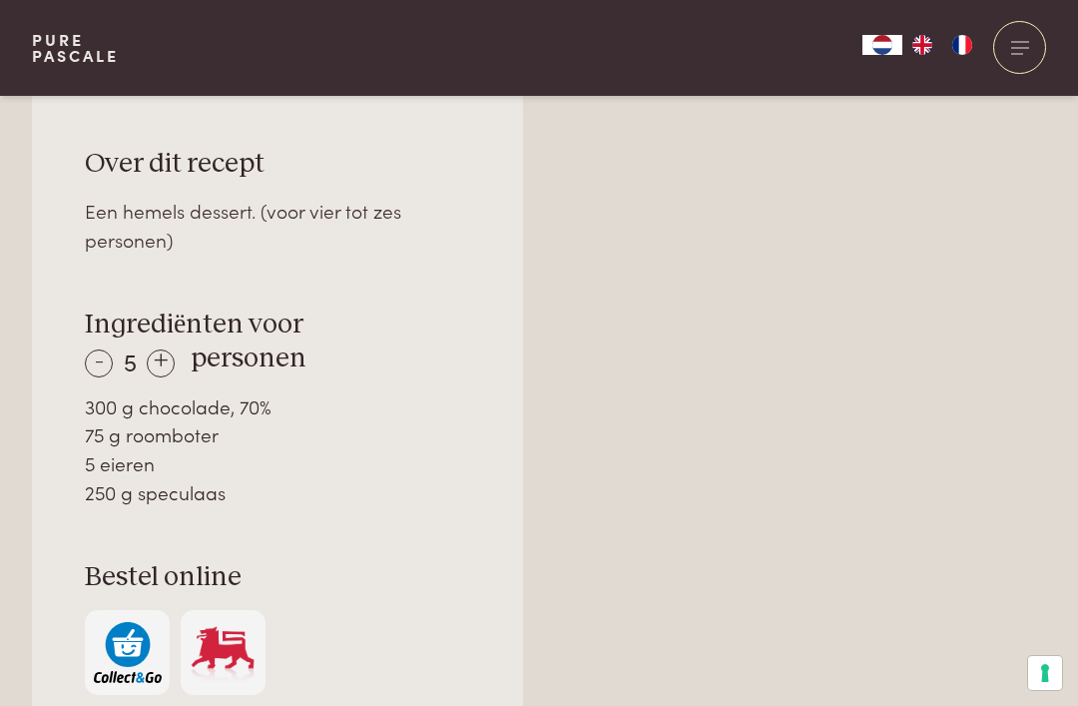
click at [108, 349] on div "-" at bounding box center [99, 363] width 28 height 28
click at [102, 351] on div "-" at bounding box center [99, 363] width 28 height 28
click at [107, 354] on div "-" at bounding box center [99, 363] width 28 height 28
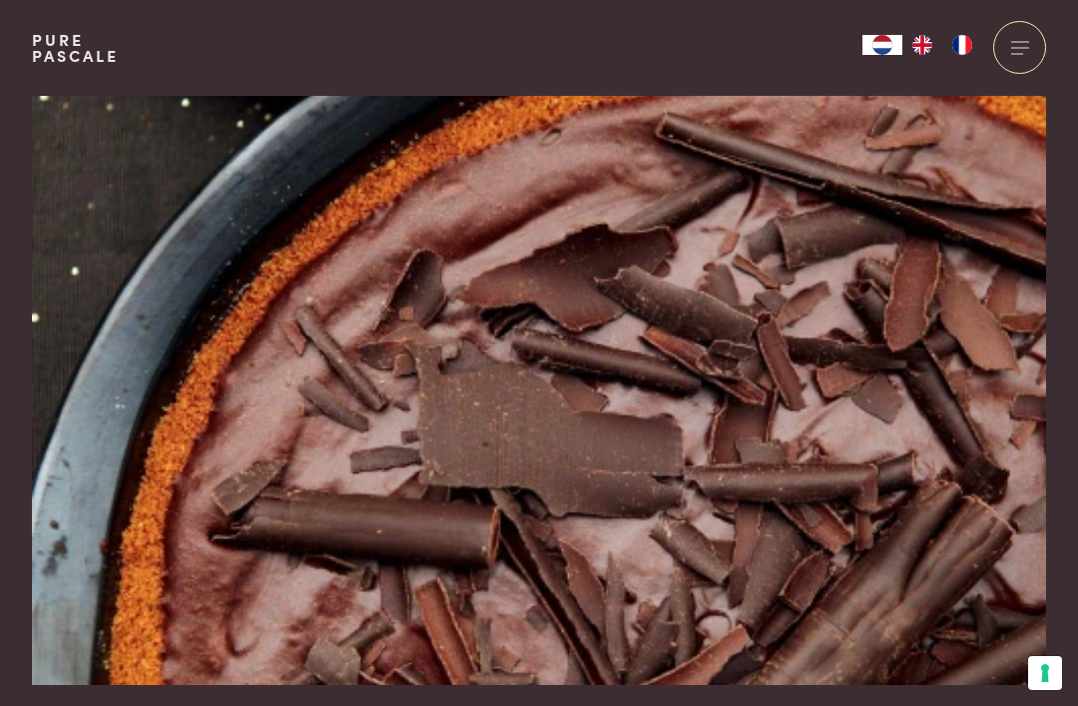
scroll to position [0, 0]
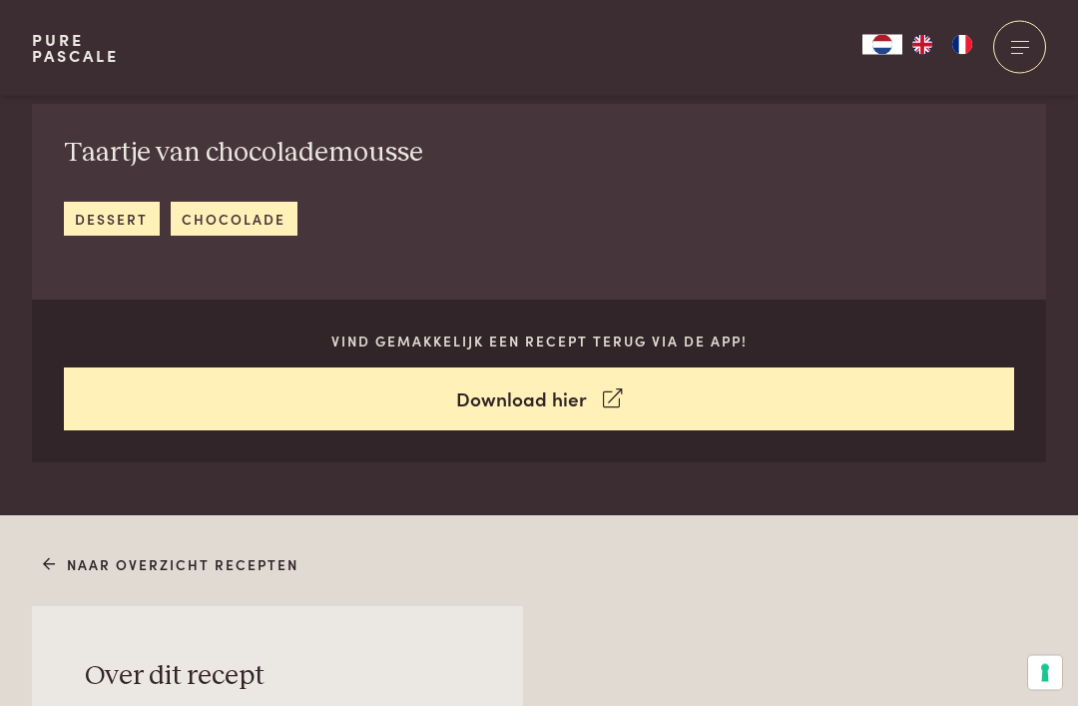
scroll to position [670, 0]
